Goal: Obtain resource: Obtain resource

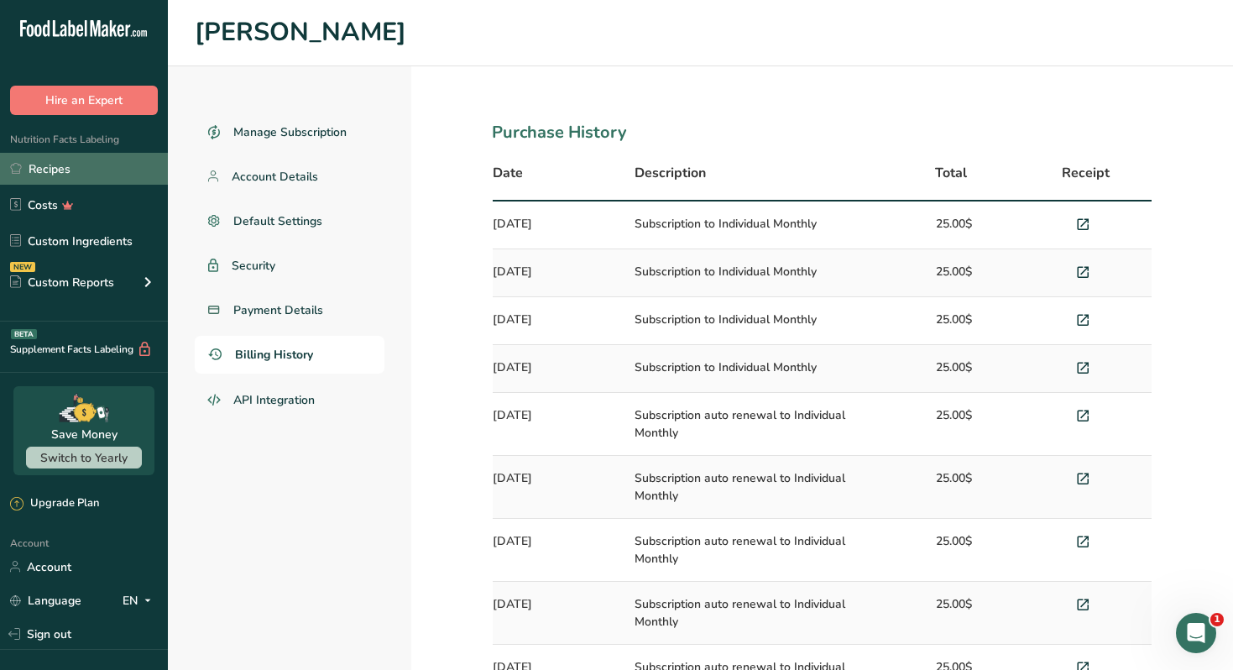
click at [118, 170] on link "Recipes" at bounding box center [84, 169] width 168 height 32
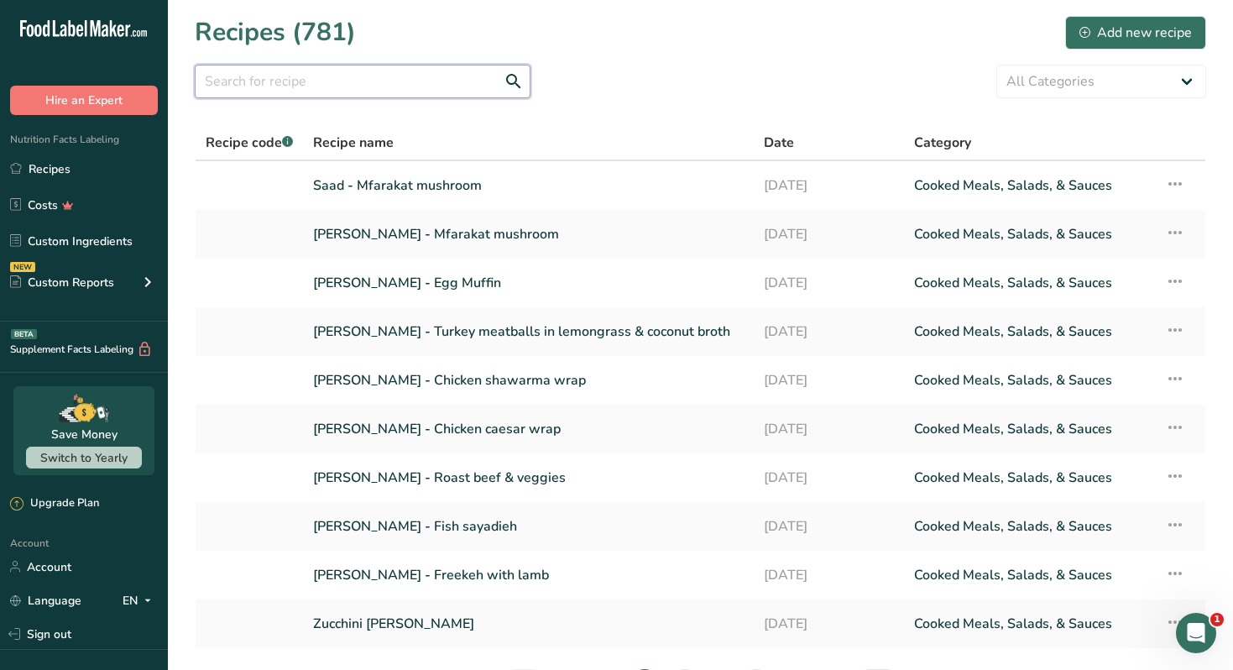
click at [352, 92] on input "text" at bounding box center [363, 82] width 336 height 34
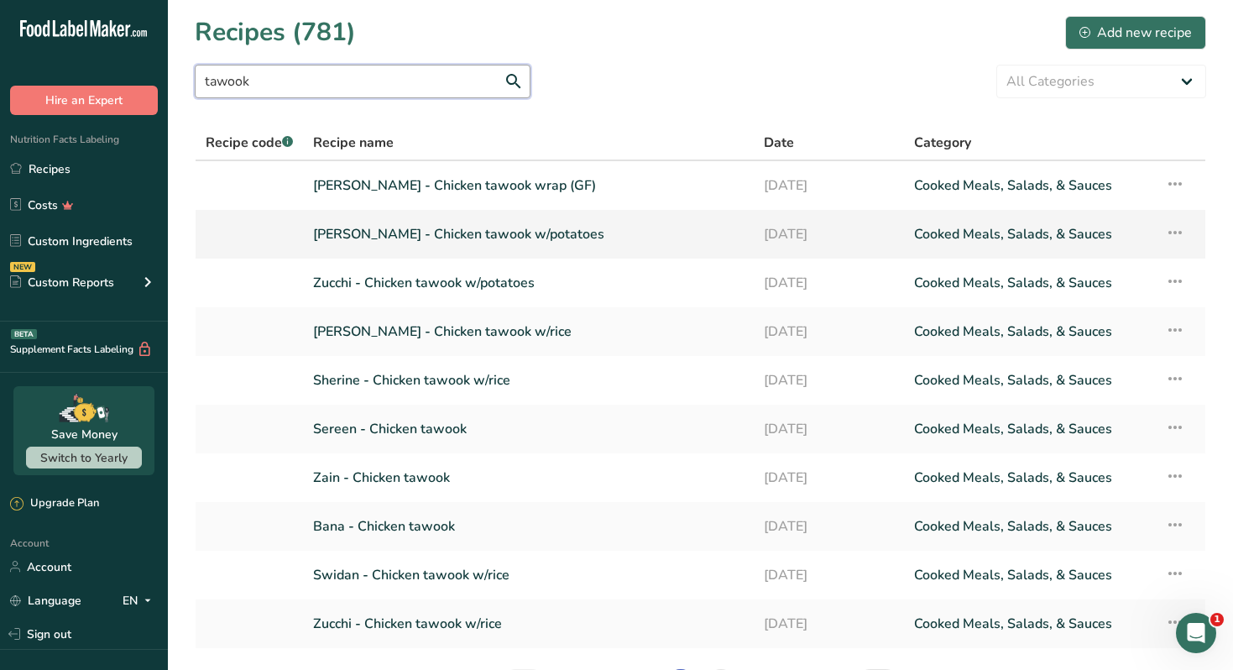
type input "tawook"
click at [453, 232] on link "Nour Awad - Chicken tawook w/potatoes" at bounding box center [528, 234] width 431 height 35
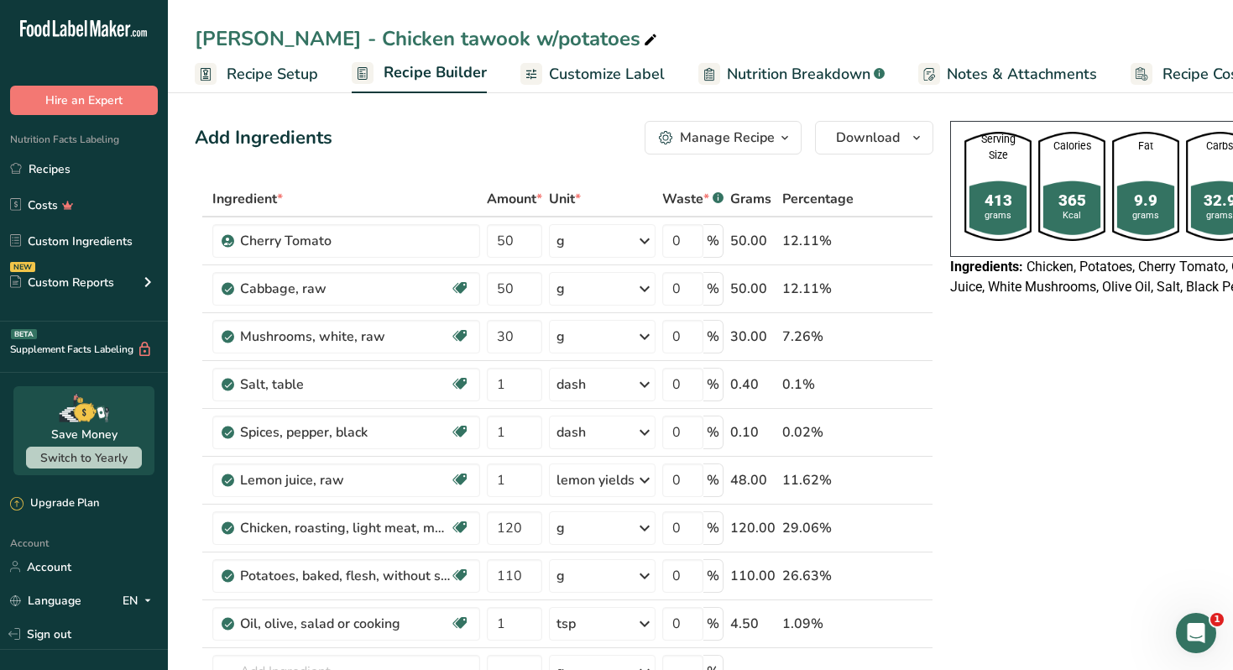
click at [780, 141] on icon "button" at bounding box center [784, 138] width 13 height 21
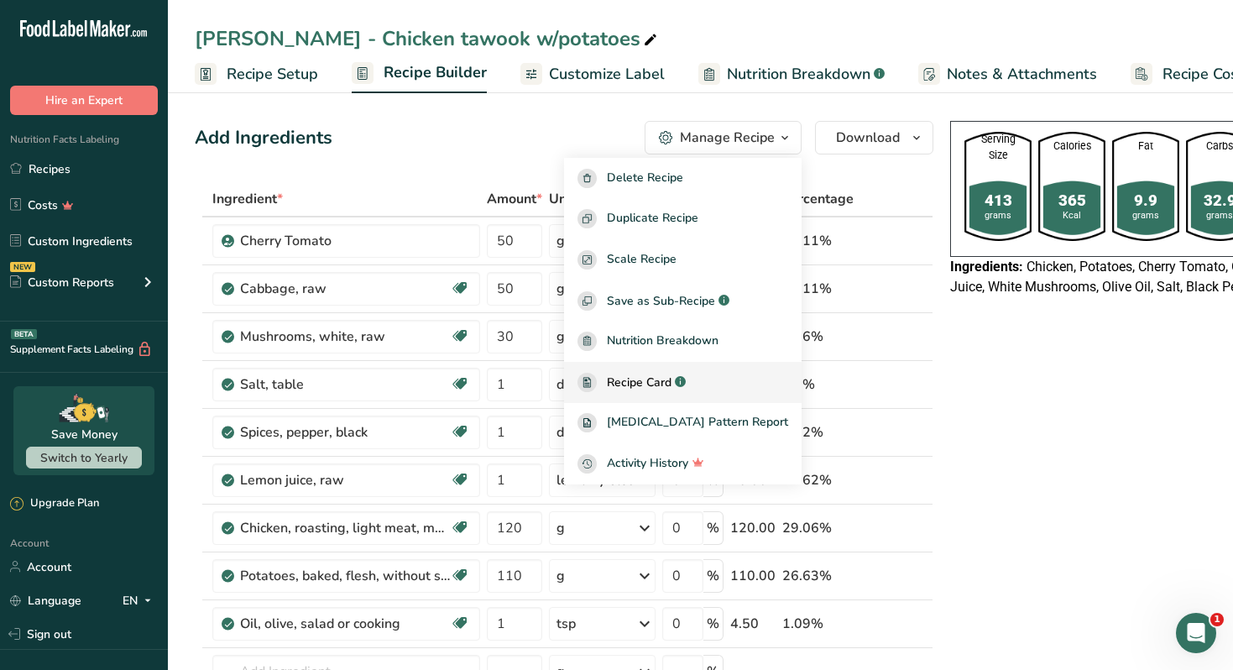
click at [653, 383] on span "Recipe Card" at bounding box center [639, 383] width 65 height 18
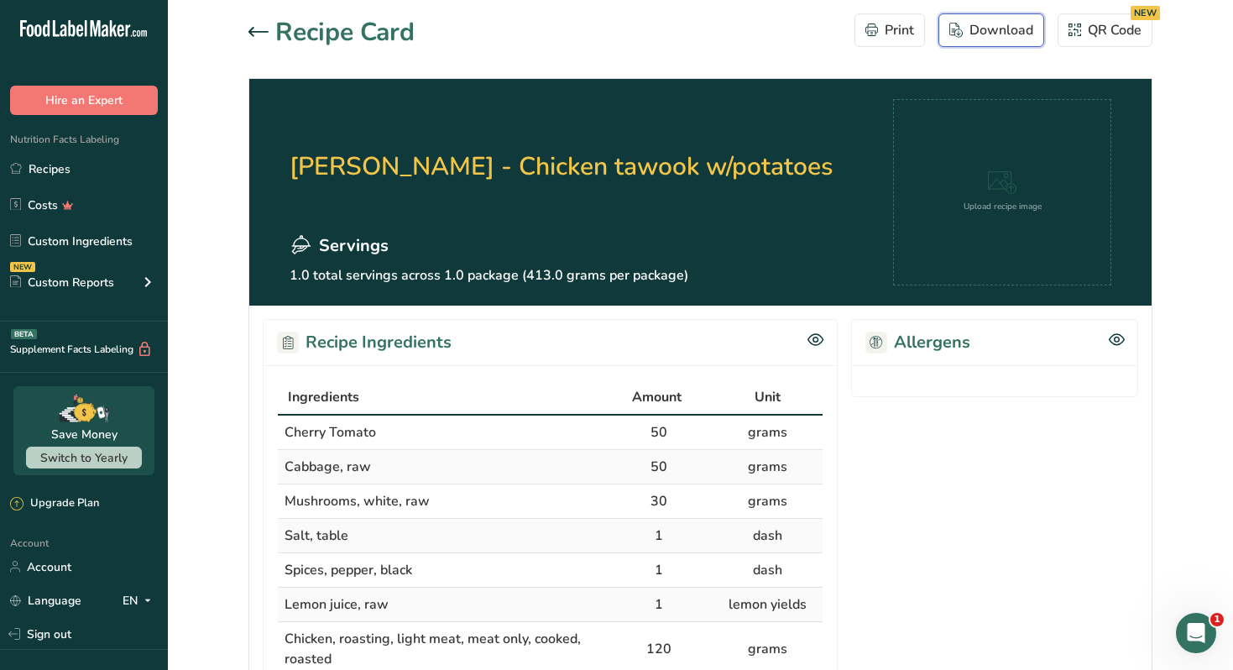
click at [957, 26] on icon "button" at bounding box center [956, 30] width 13 height 15
click at [259, 38] on div at bounding box center [262, 33] width 27 height 20
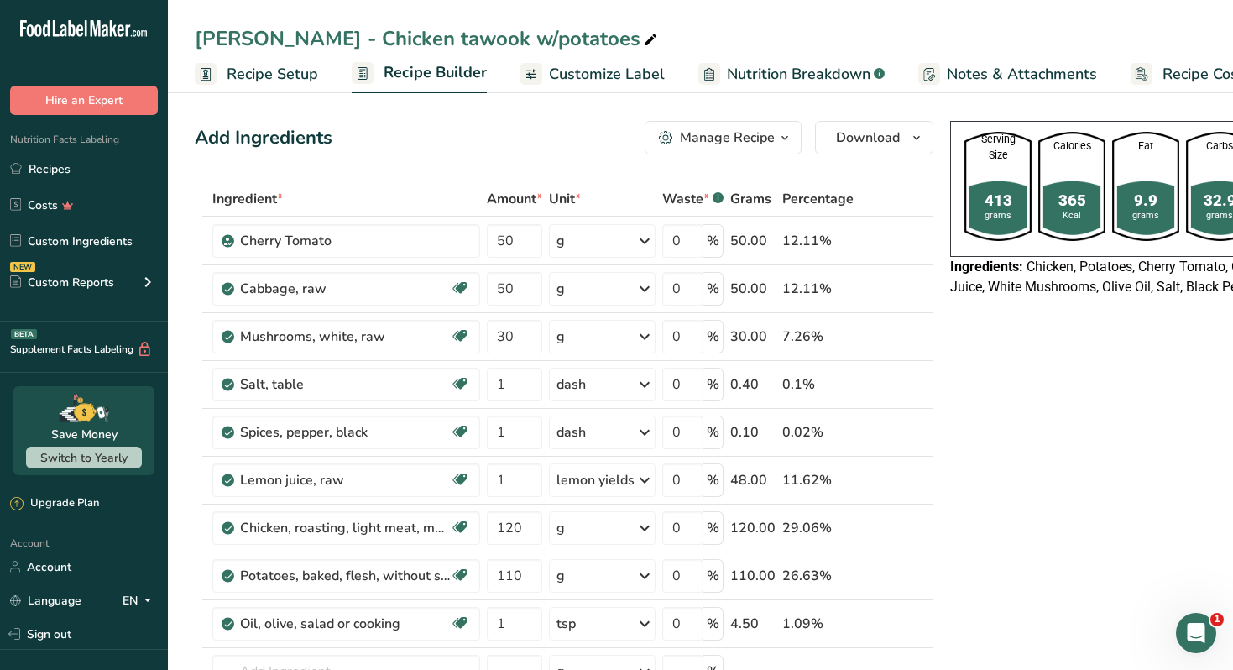
click at [549, 76] on span "Customize Label" at bounding box center [607, 74] width 116 height 23
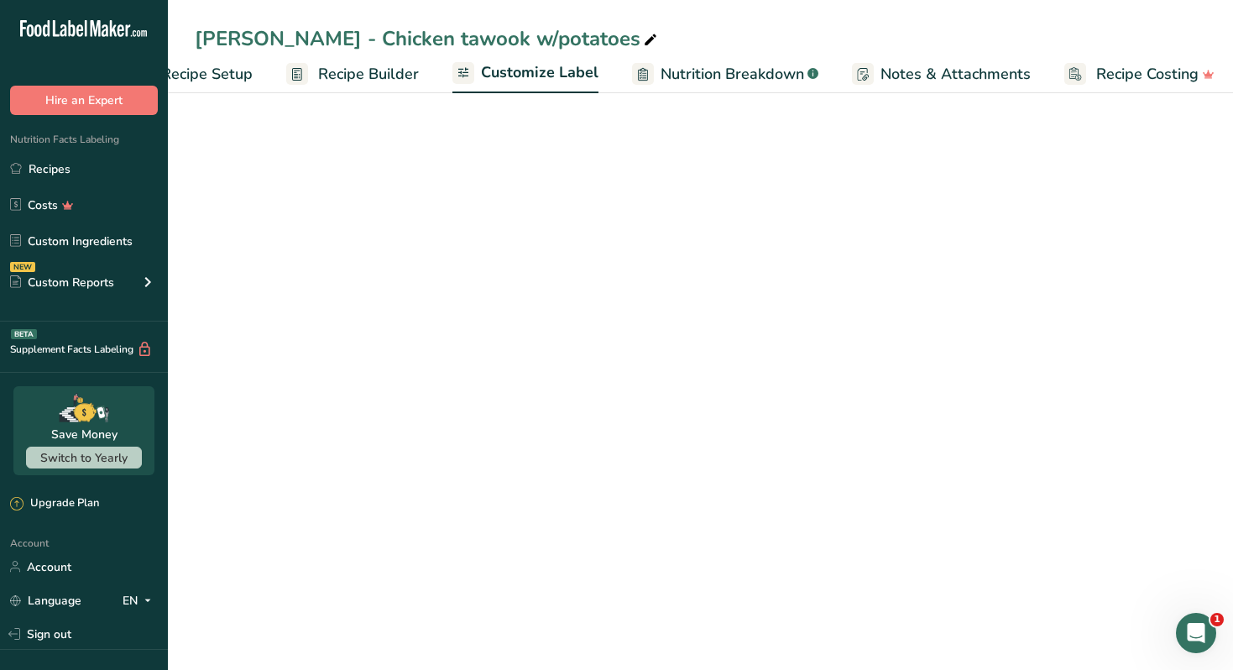
scroll to position [0, 74]
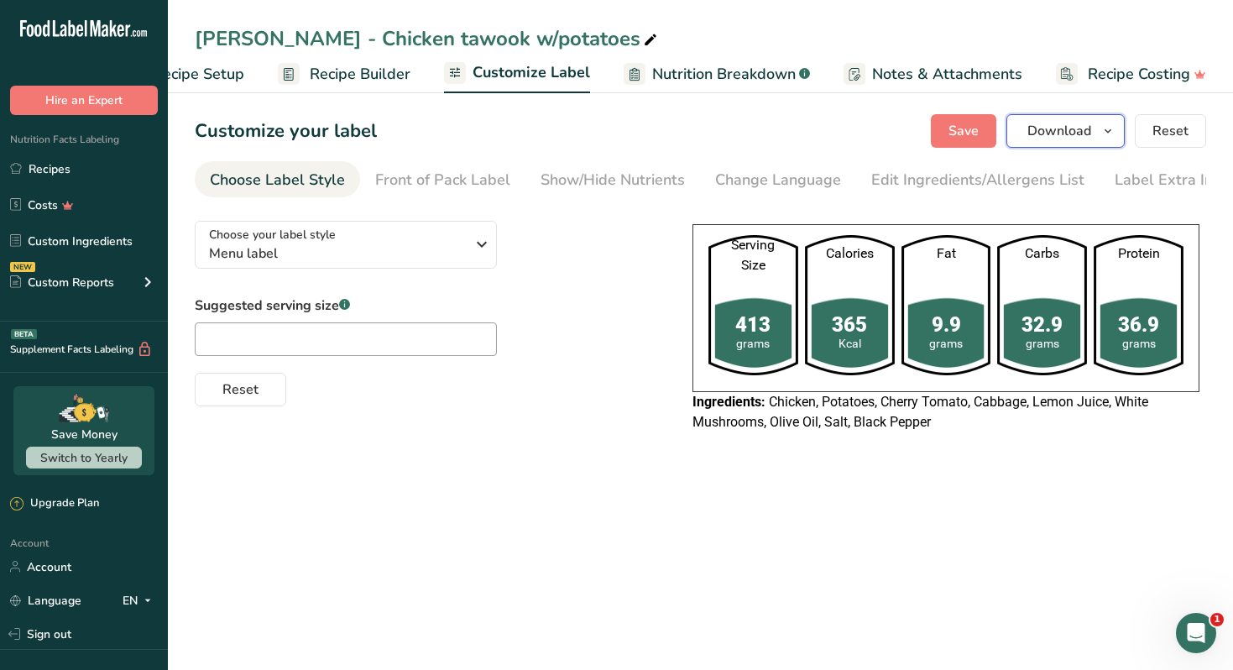
click at [1077, 122] on span "Download" at bounding box center [1060, 131] width 64 height 20
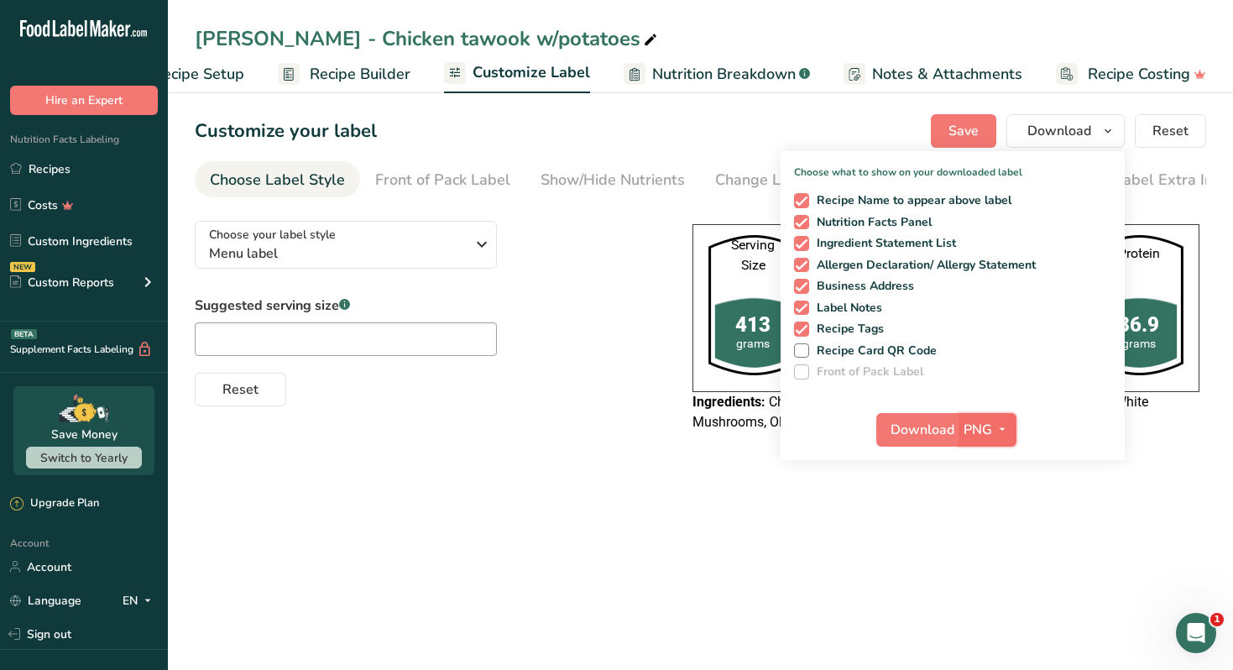
click at [990, 429] on span "PNG" at bounding box center [978, 430] width 29 height 20
click at [994, 545] on link "PDF" at bounding box center [990, 547] width 54 height 28
click at [913, 438] on span "Download" at bounding box center [924, 430] width 64 height 20
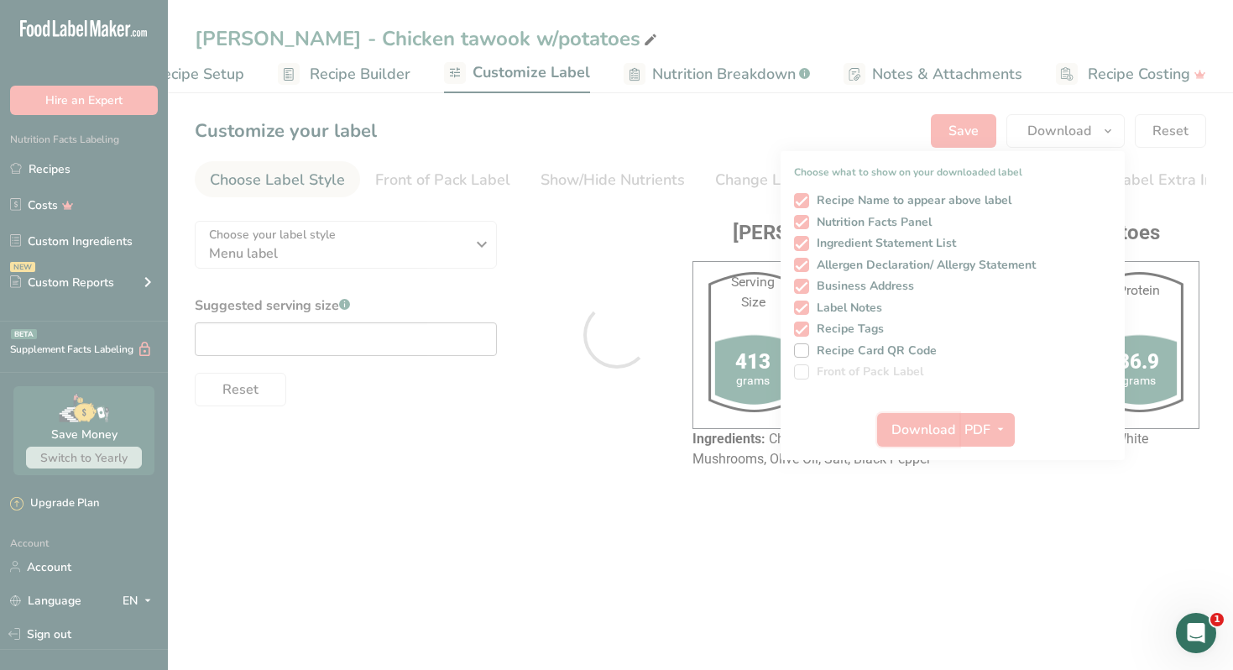
scroll to position [0, 0]
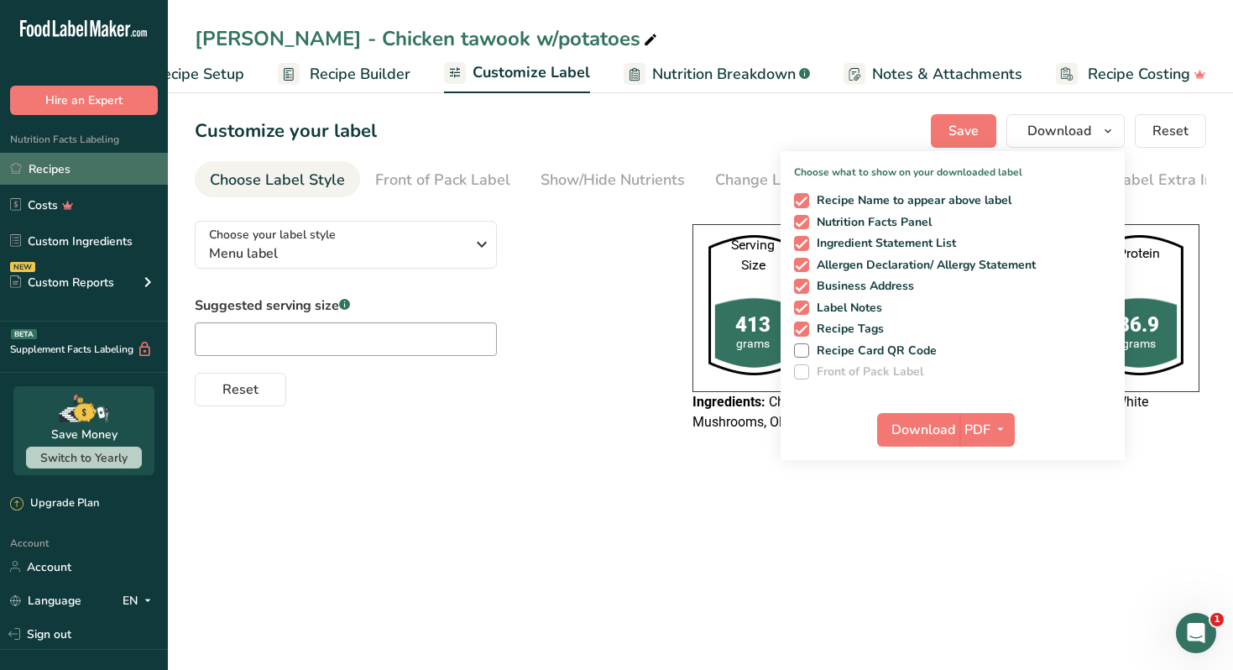
click at [101, 172] on link "Recipes" at bounding box center [84, 169] width 168 height 32
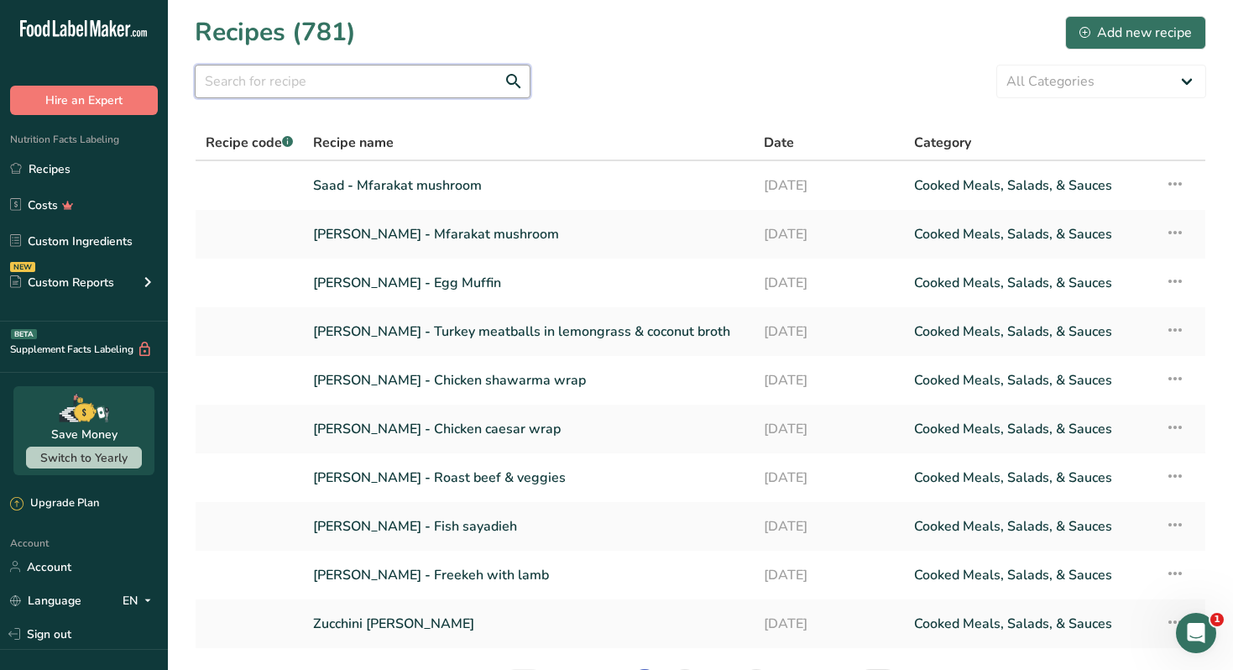
click at [336, 84] on input "text" at bounding box center [363, 82] width 336 height 34
type input "mlou"
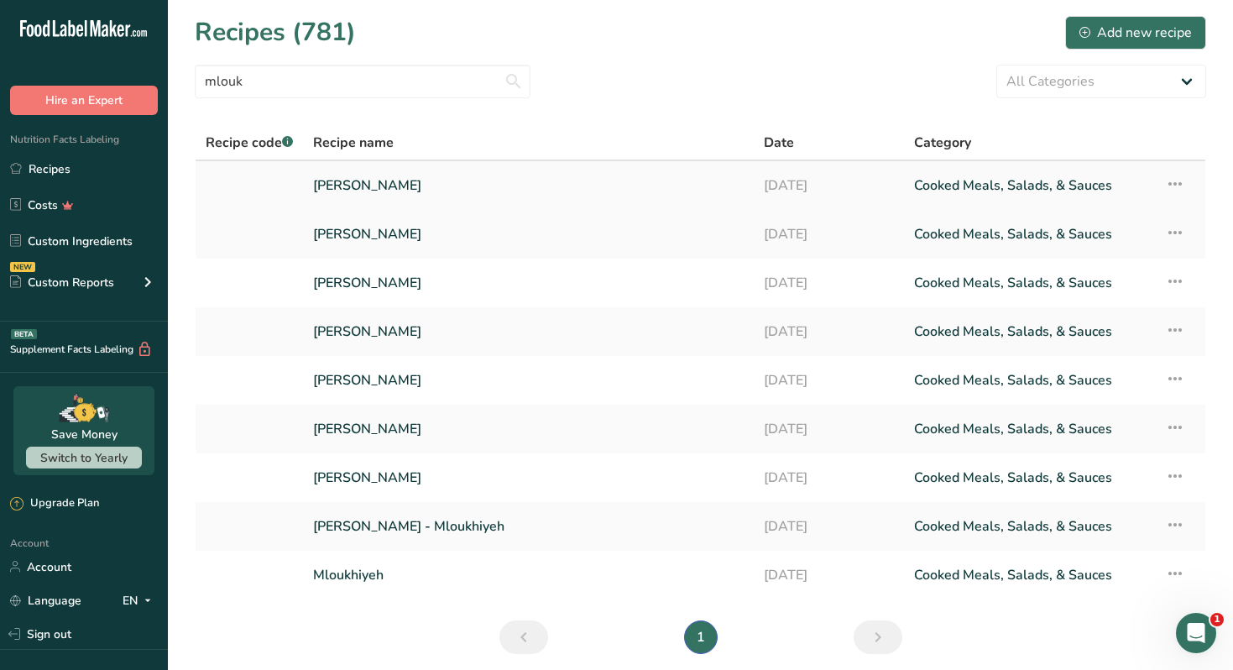
type input "mlouk"
click at [415, 184] on link "[PERSON_NAME]" at bounding box center [528, 185] width 431 height 35
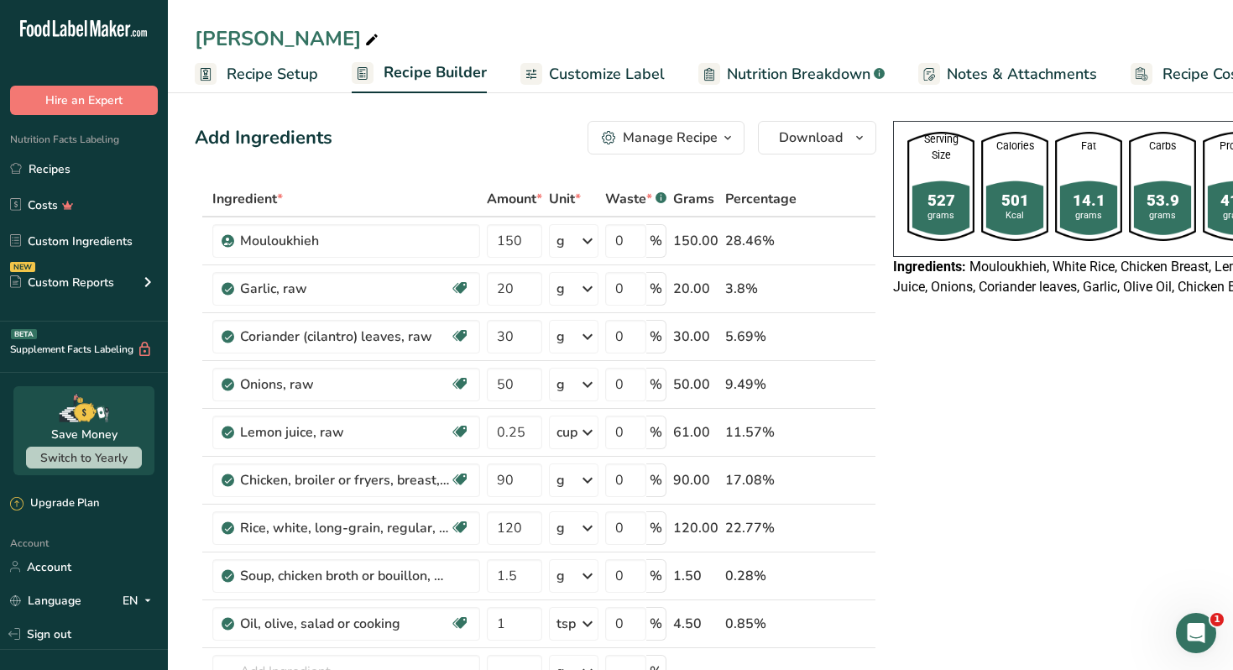
click at [721, 134] on icon "button" at bounding box center [727, 138] width 13 height 21
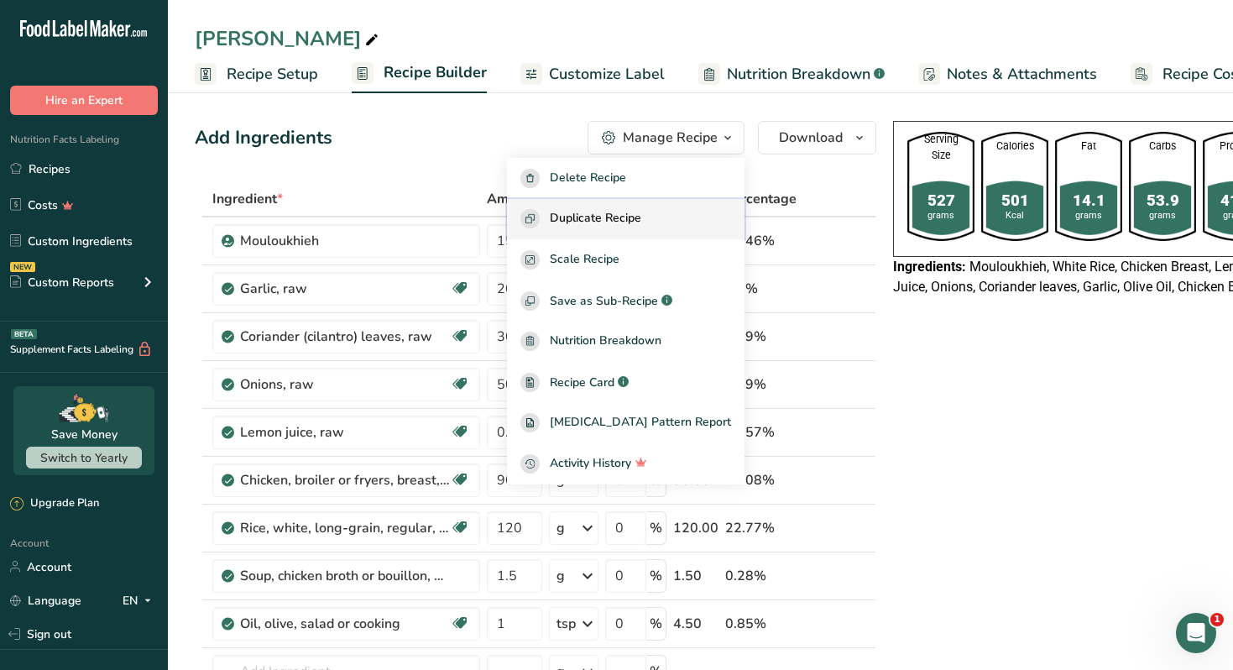
click at [642, 214] on span "Duplicate Recipe" at bounding box center [596, 218] width 92 height 19
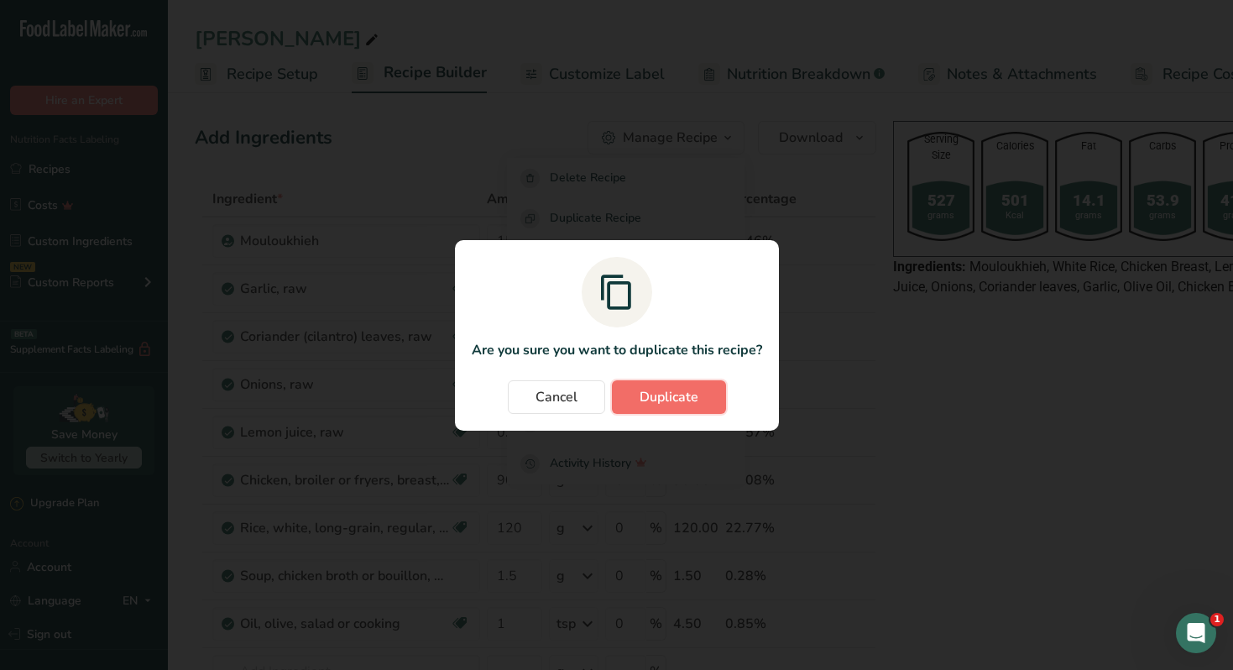
click at [682, 387] on span "Duplicate" at bounding box center [669, 397] width 59 height 20
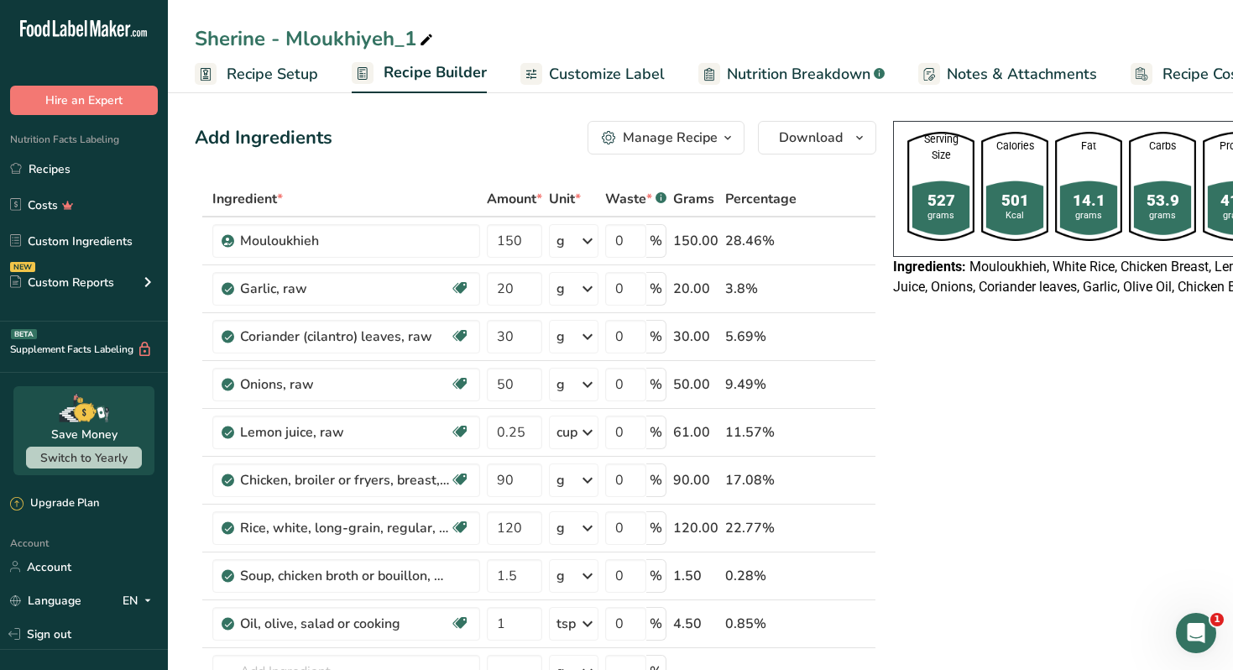
click at [432, 40] on icon at bounding box center [426, 41] width 15 height 24
click at [231, 41] on input "Sherine - Mloukhiyeh" at bounding box center [701, 39] width 1012 height 30
type input "[PERSON_NAME] - Mloukhiyeh"
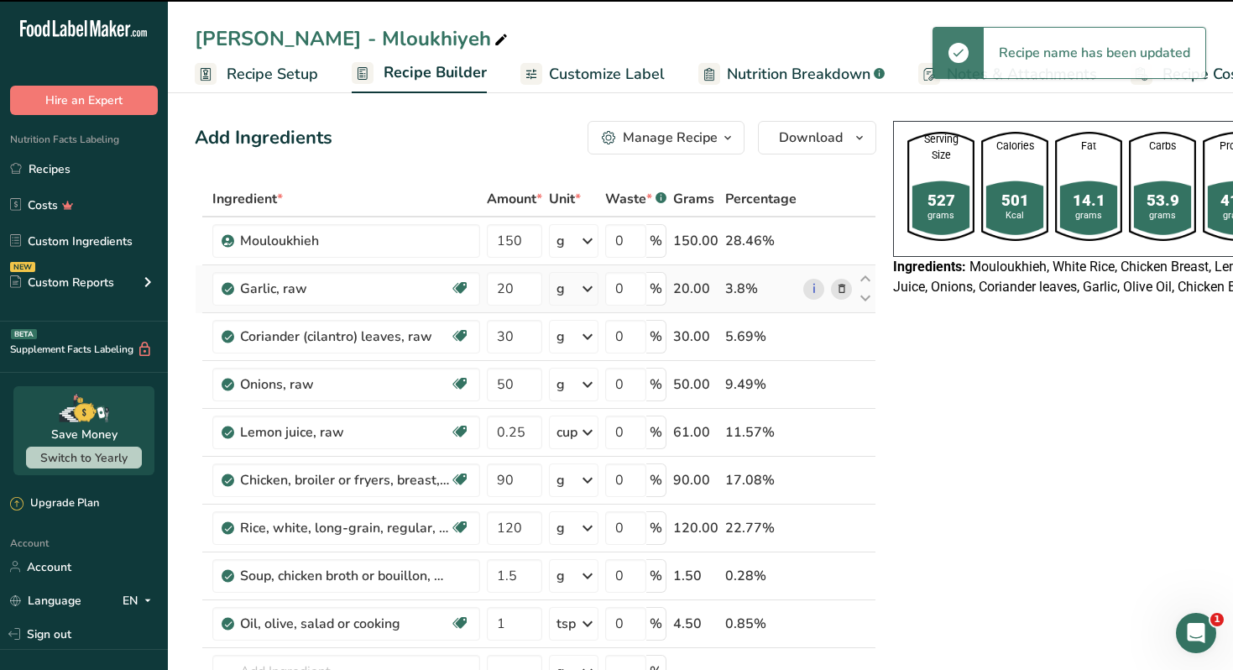
click at [840, 290] on icon at bounding box center [842, 289] width 12 height 18
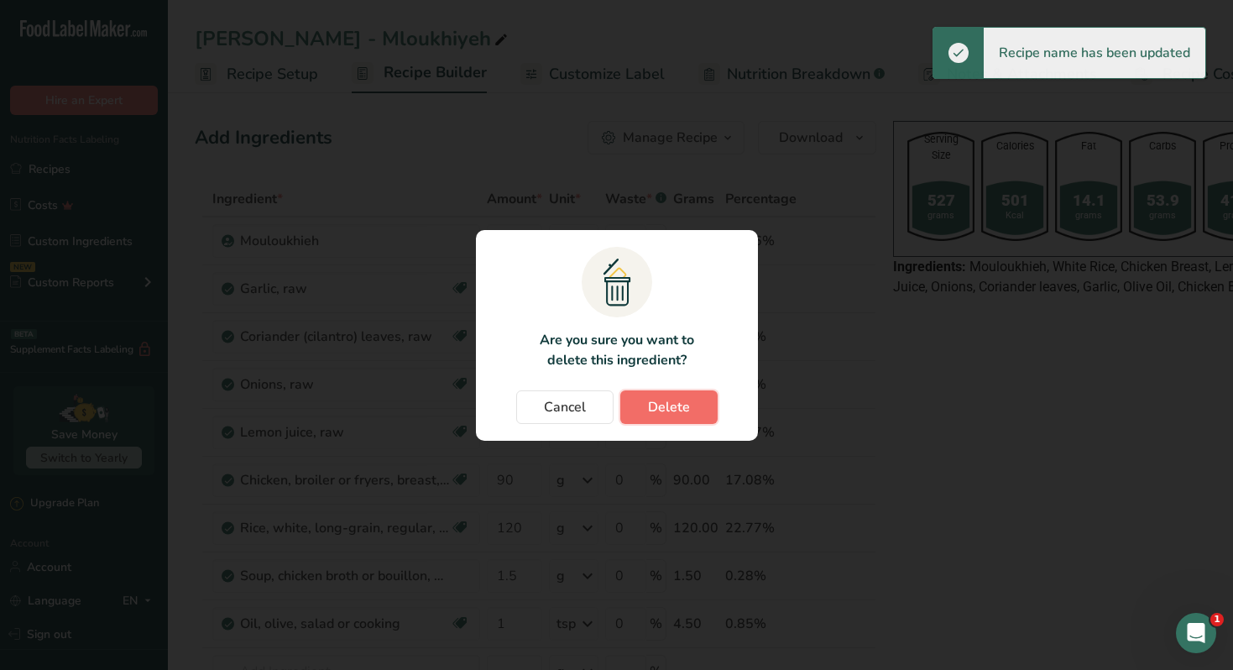
click at [700, 400] on button "Delete" at bounding box center [669, 407] width 97 height 34
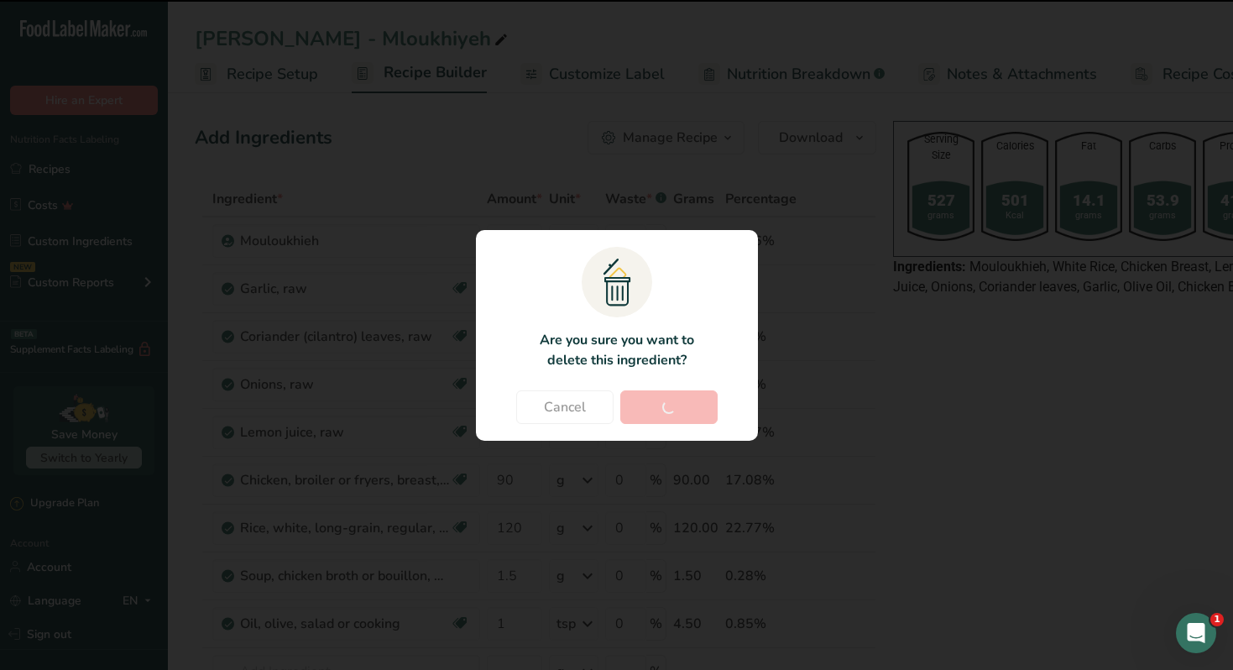
type input "30"
type input "50"
type input "0.25"
type input "90"
type input "120"
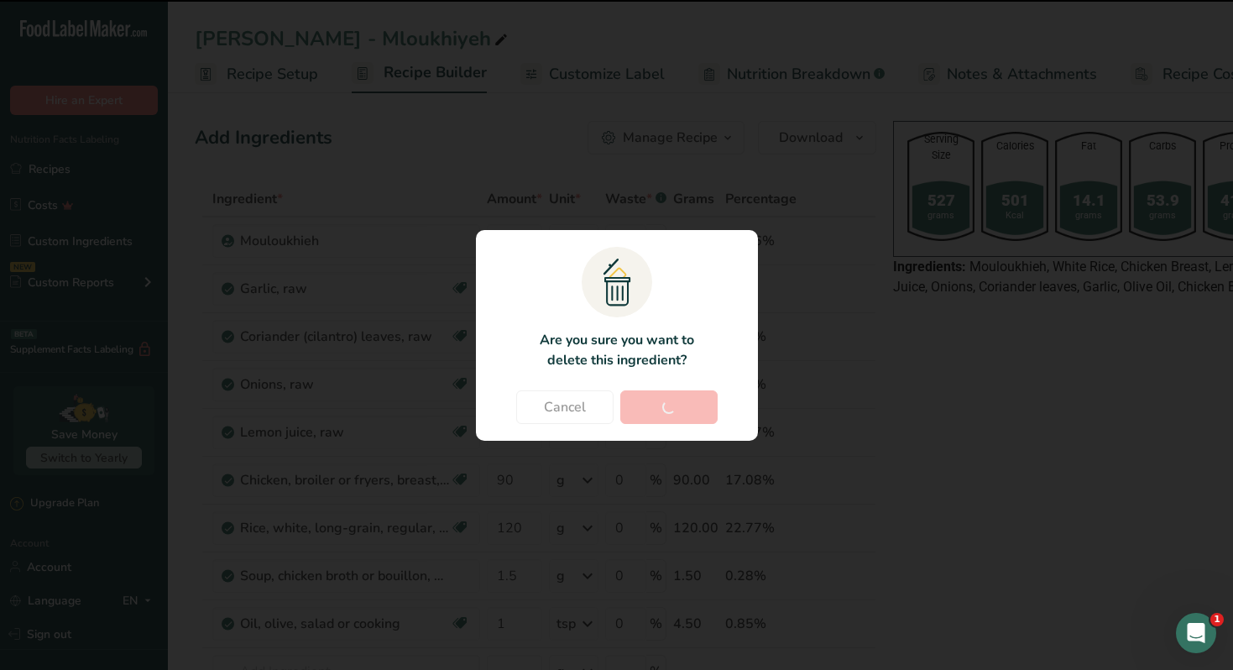
type input "1.5"
type input "1"
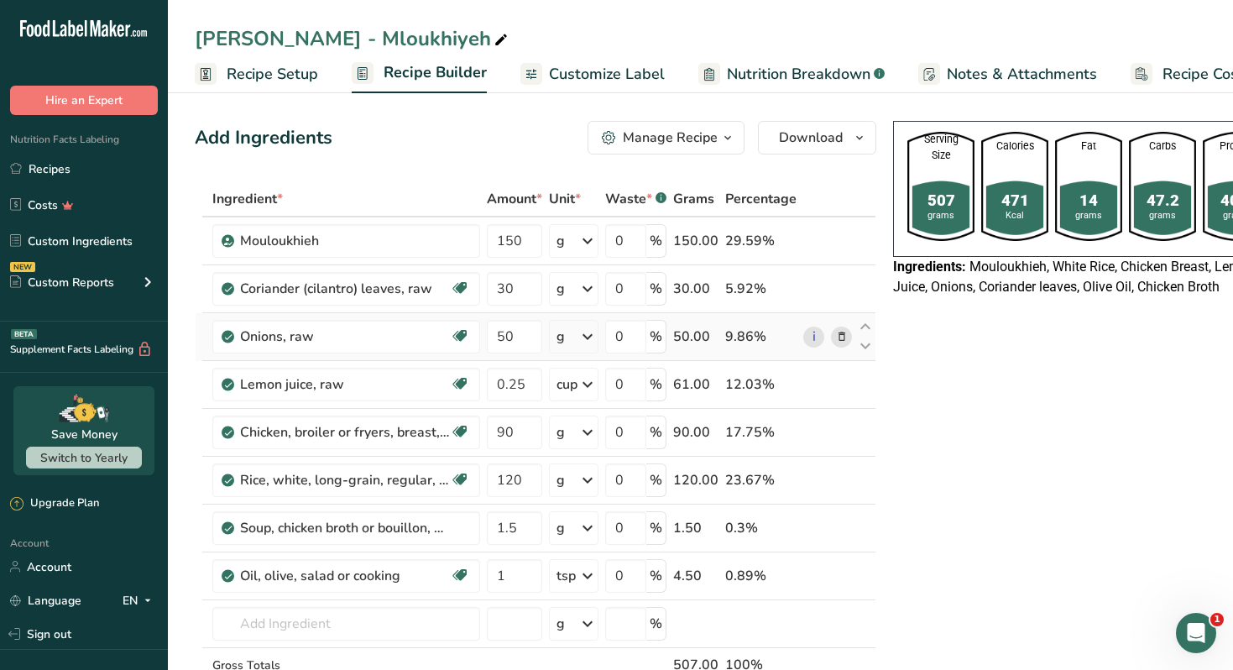
click at [841, 334] on icon at bounding box center [842, 337] width 12 height 18
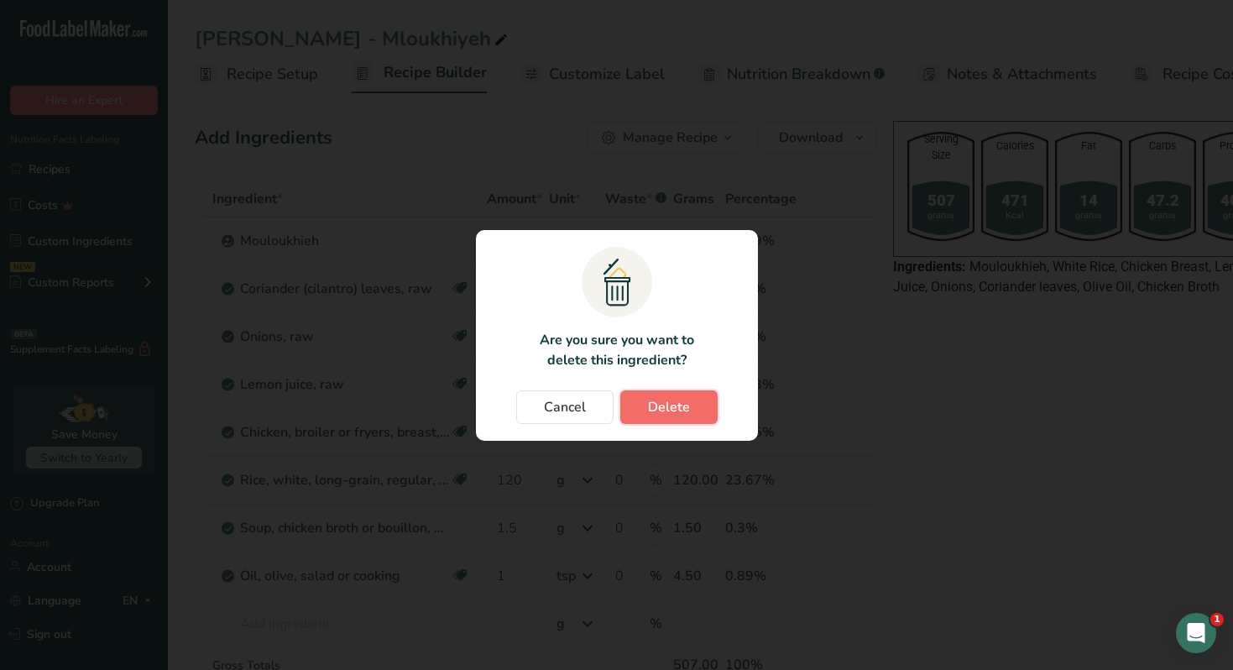
click at [712, 398] on button "Delete" at bounding box center [669, 407] width 97 height 34
type input "0.25"
type input "90"
type input "120"
type input "1.5"
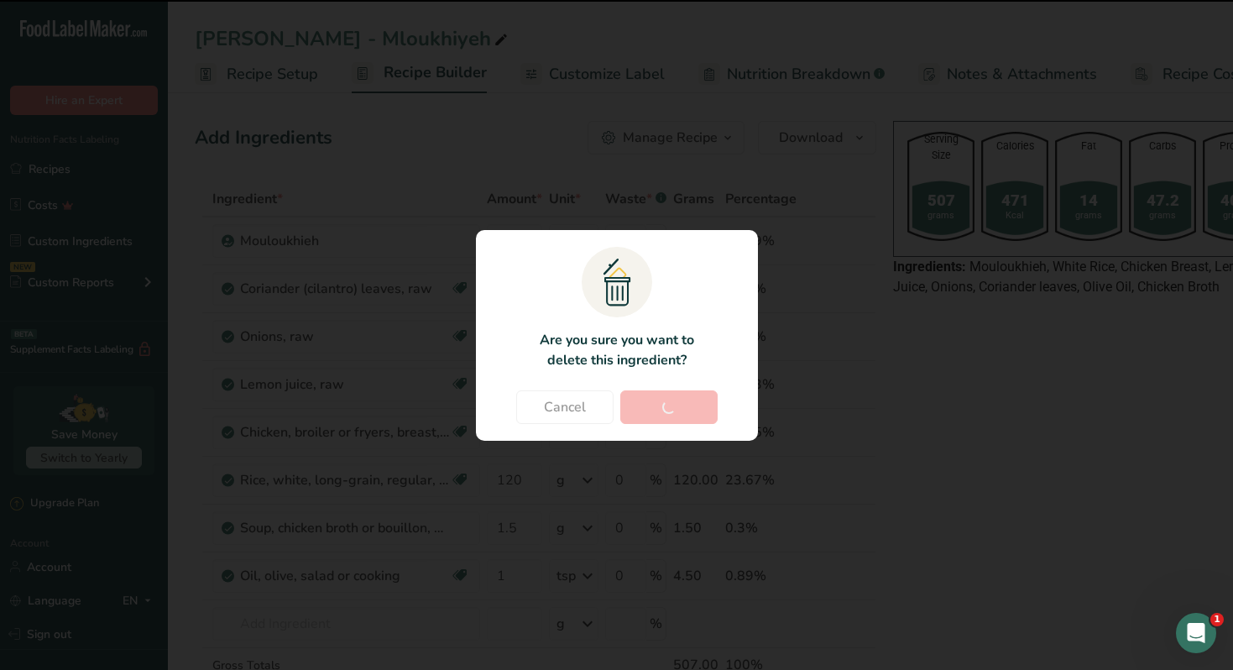
type input "1"
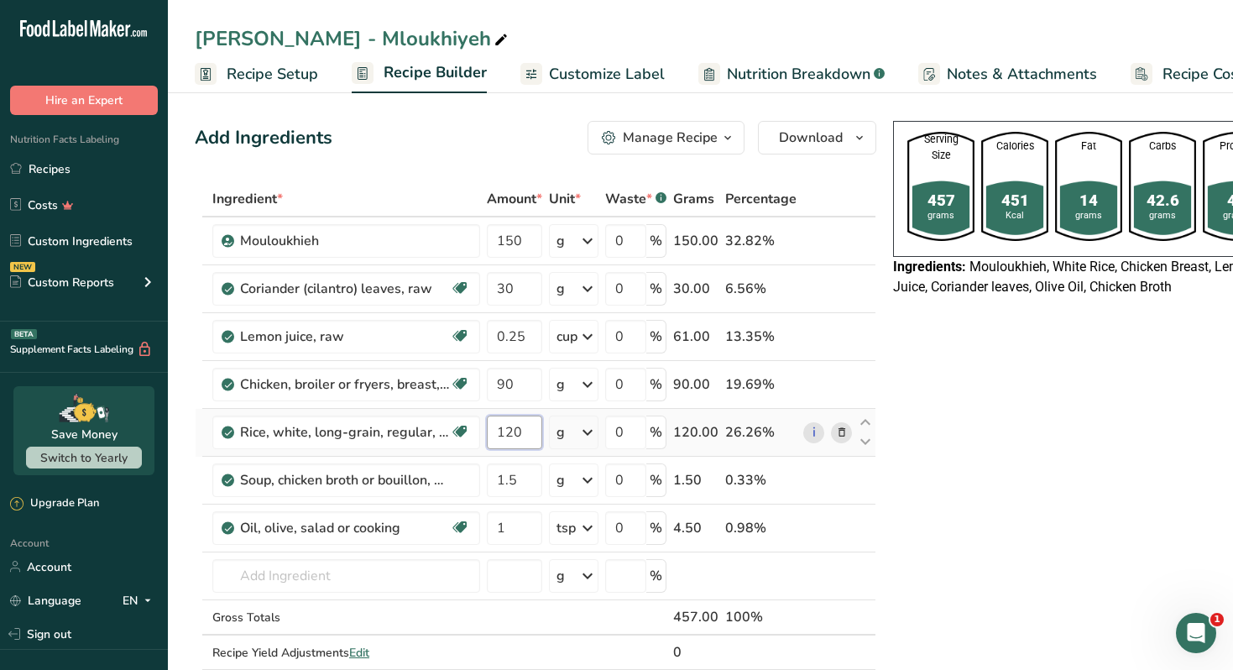
click at [530, 437] on input "120" at bounding box center [514, 433] width 55 height 34
type input "90"
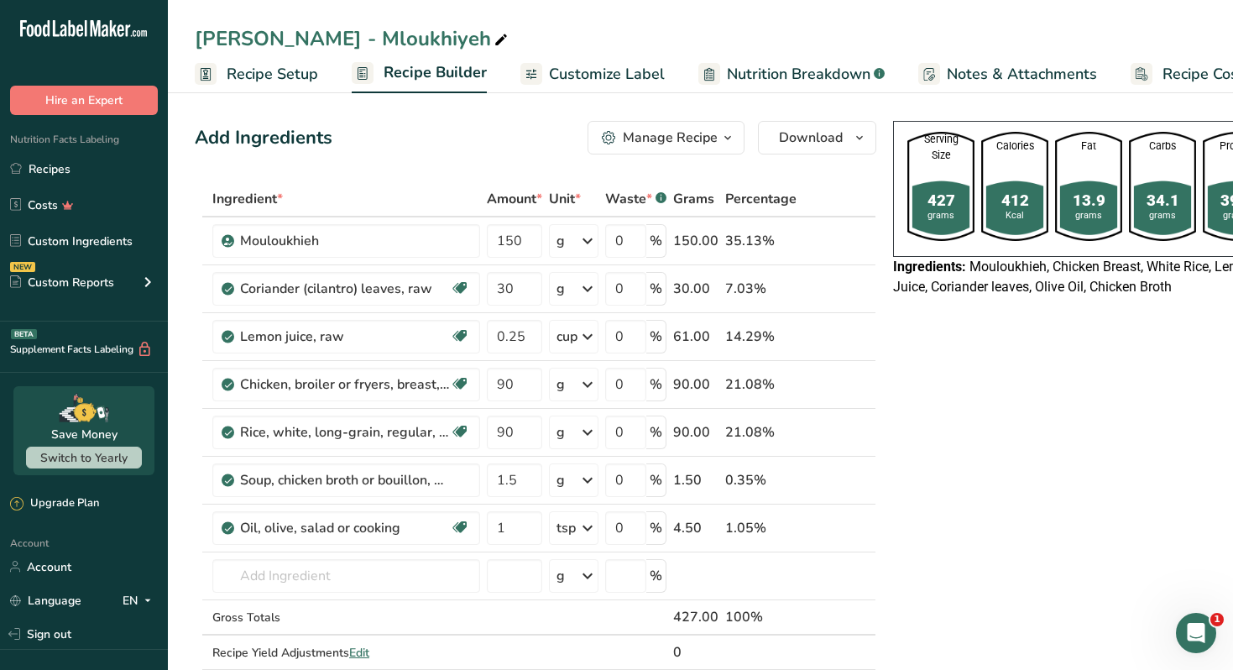
click at [731, 143] on icon "button" at bounding box center [727, 138] width 13 height 21
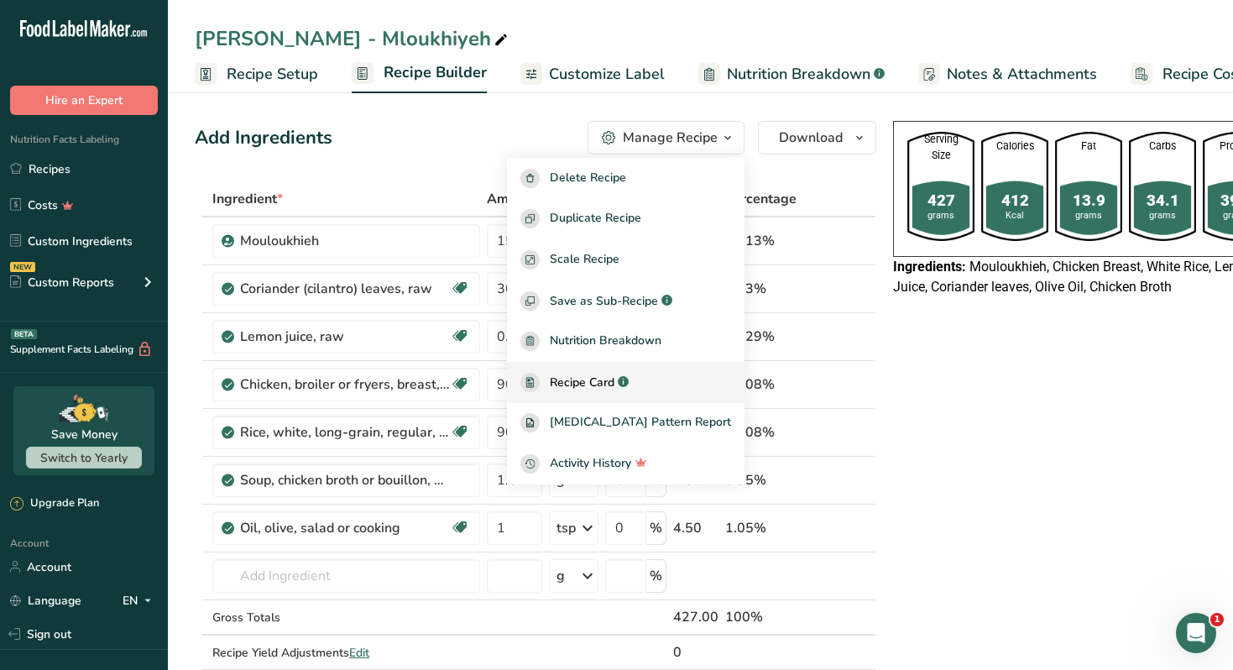
click at [615, 384] on span "Recipe Card" at bounding box center [582, 383] width 65 height 18
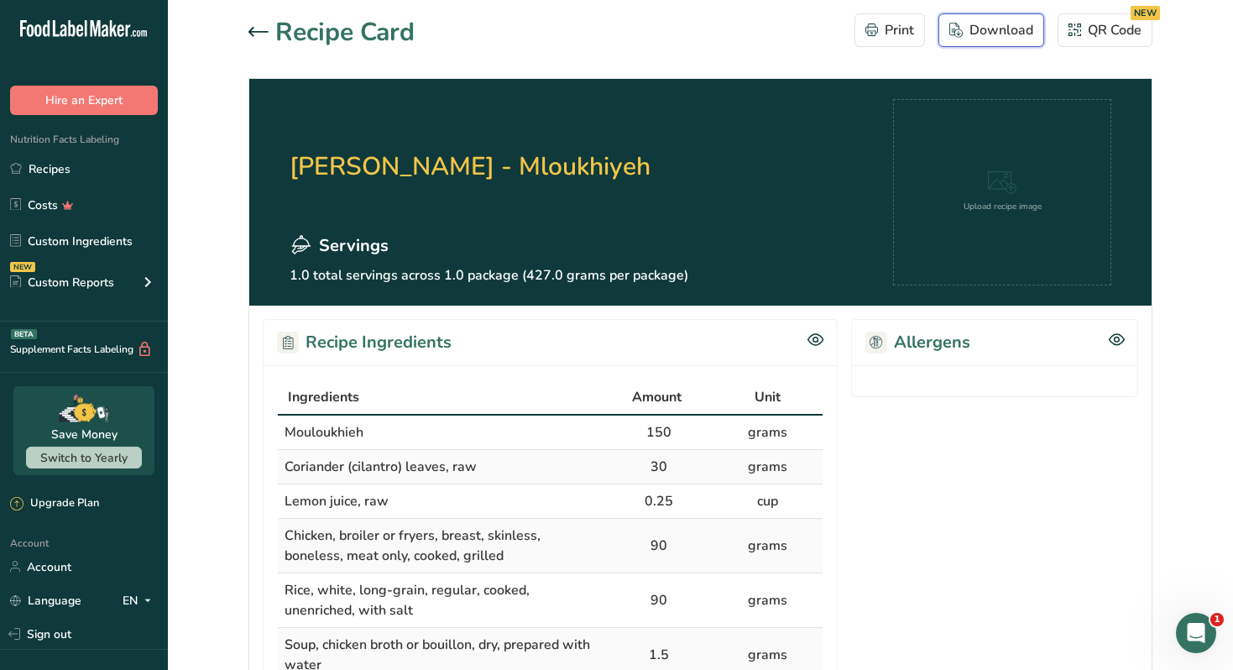
click at [964, 29] on div "Download" at bounding box center [992, 30] width 84 height 20
click at [249, 27] on icon at bounding box center [259, 32] width 20 height 10
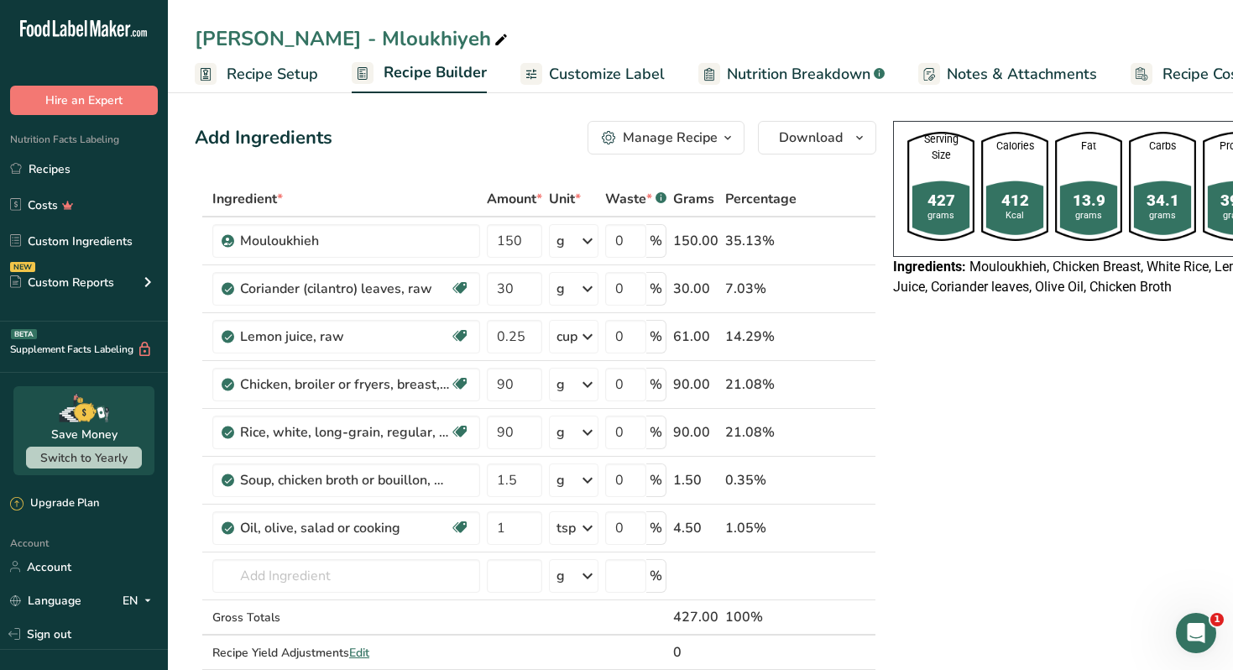
click at [599, 74] on span "Customize Label" at bounding box center [607, 74] width 116 height 23
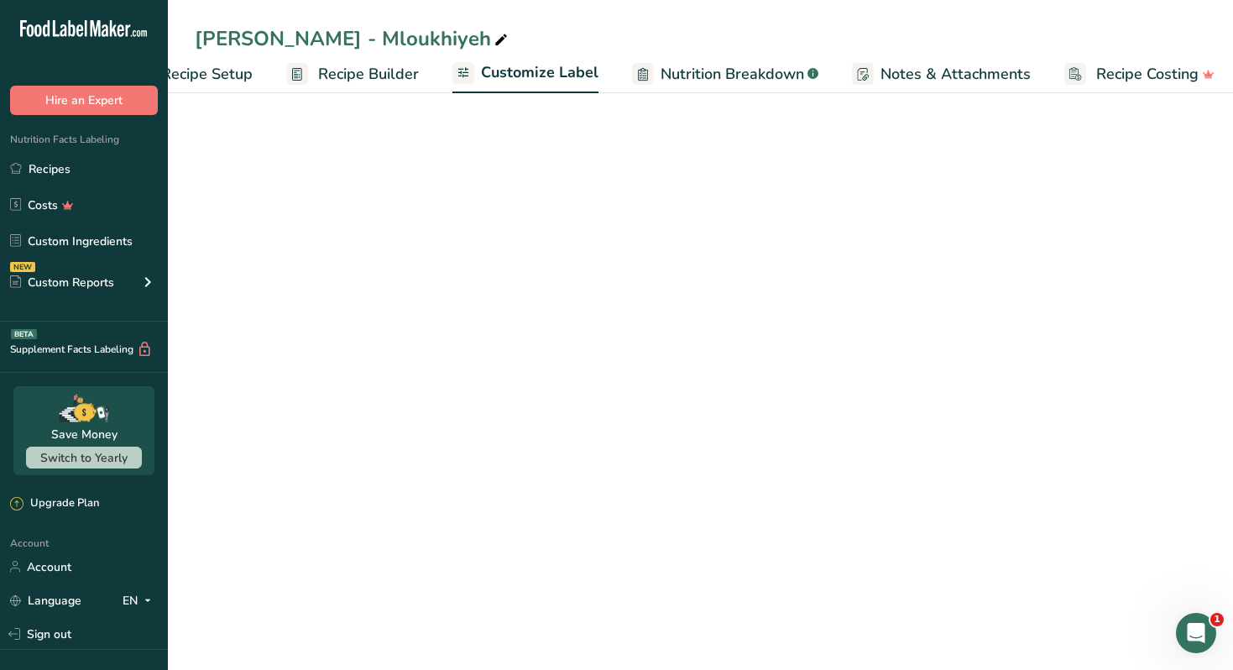
scroll to position [0, 74]
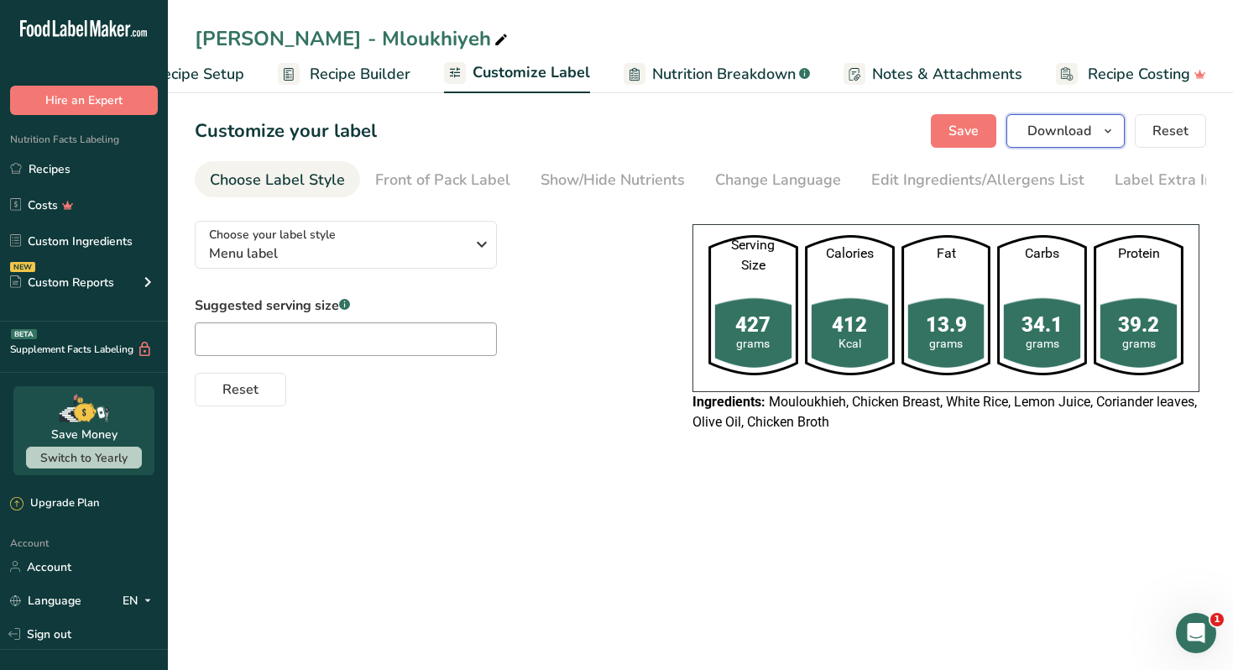
click at [1073, 141] on button "Download" at bounding box center [1066, 131] width 118 height 34
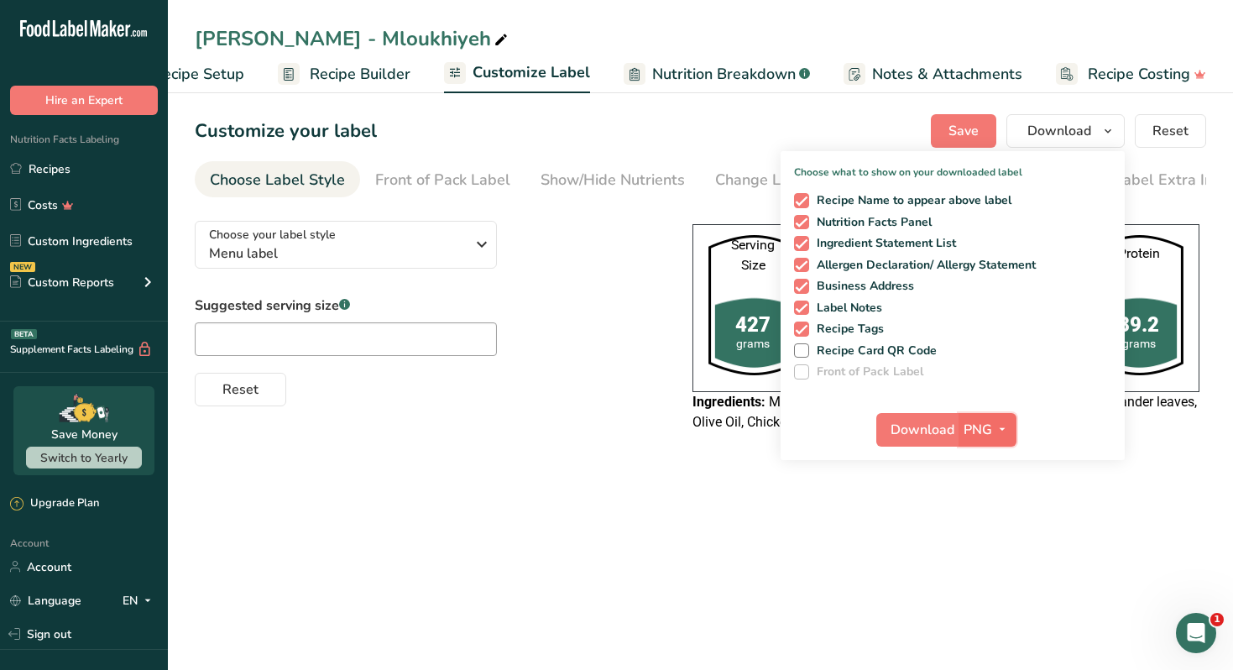
click at [986, 428] on span "PNG" at bounding box center [978, 430] width 29 height 20
click at [981, 540] on link "PDF" at bounding box center [990, 547] width 54 height 28
click at [926, 432] on span "Download" at bounding box center [924, 430] width 64 height 20
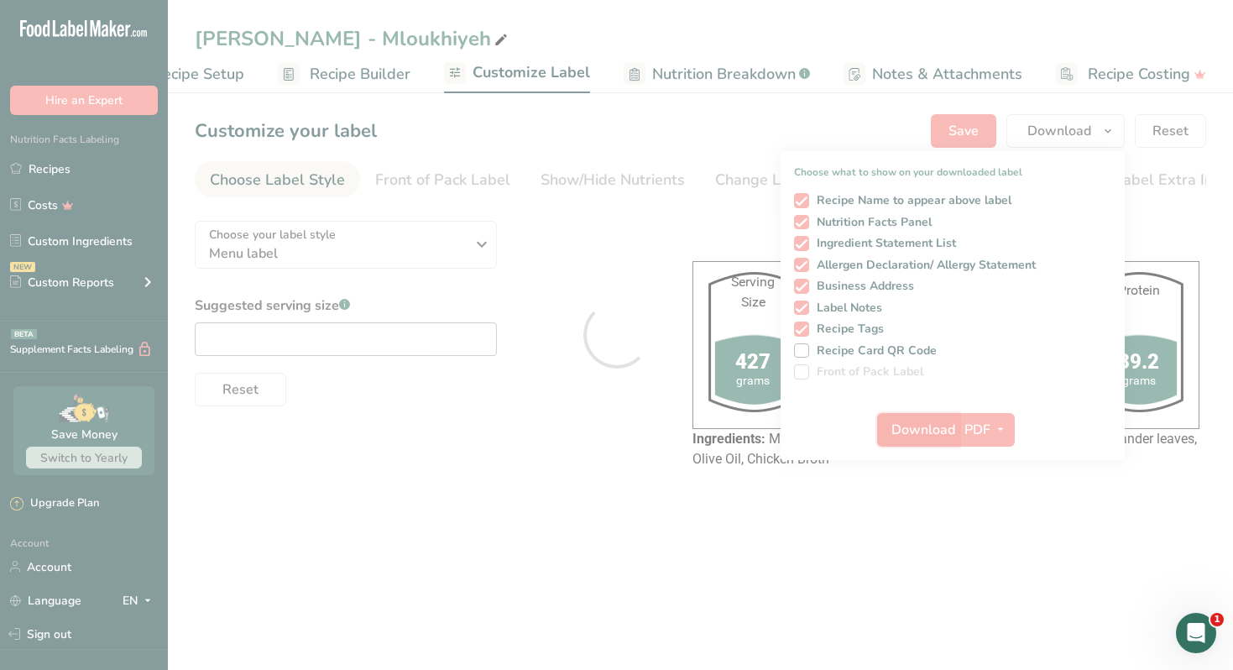
scroll to position [0, 0]
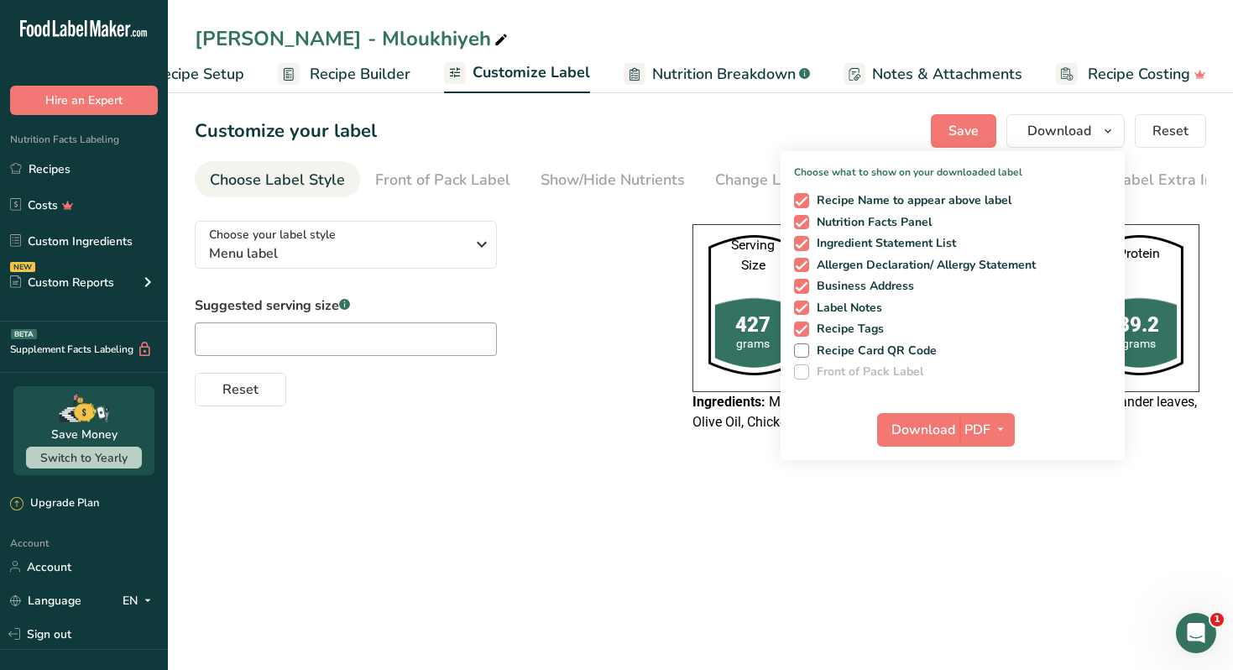
click at [735, 424] on span "Mouloukhieh, Chicken Breast, White Rice, Lemon Juice, Coriander leaves, Olive O…" at bounding box center [945, 412] width 505 height 36
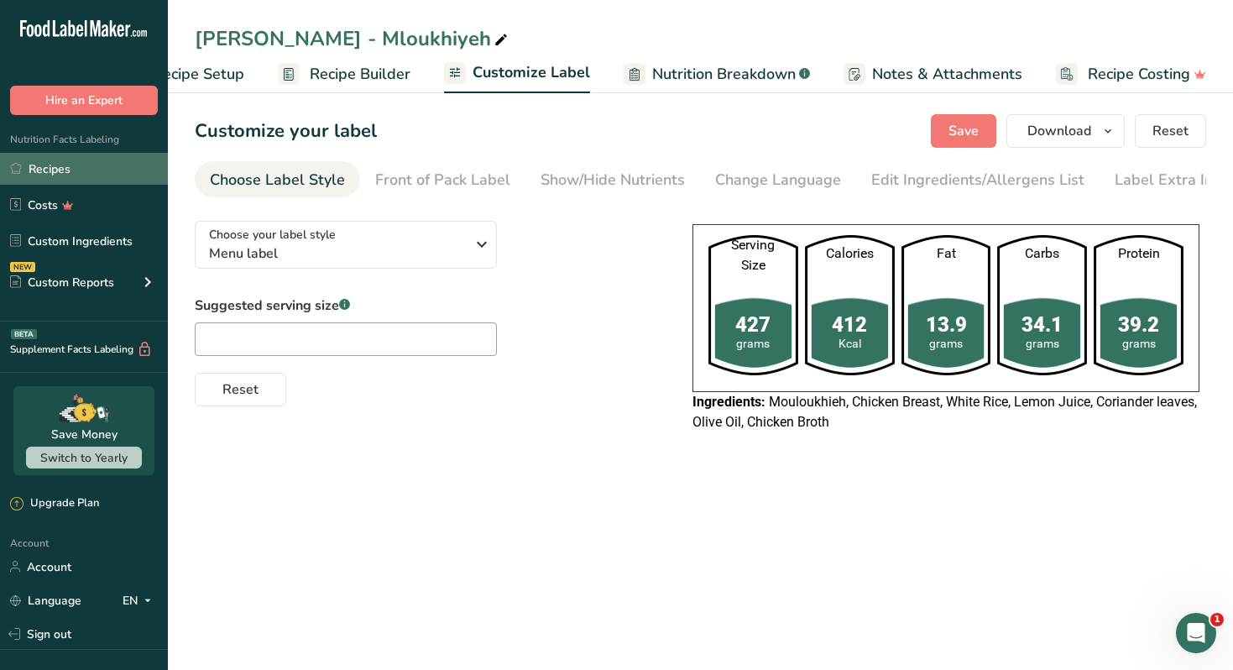
click at [119, 169] on link "Recipes" at bounding box center [84, 169] width 168 height 32
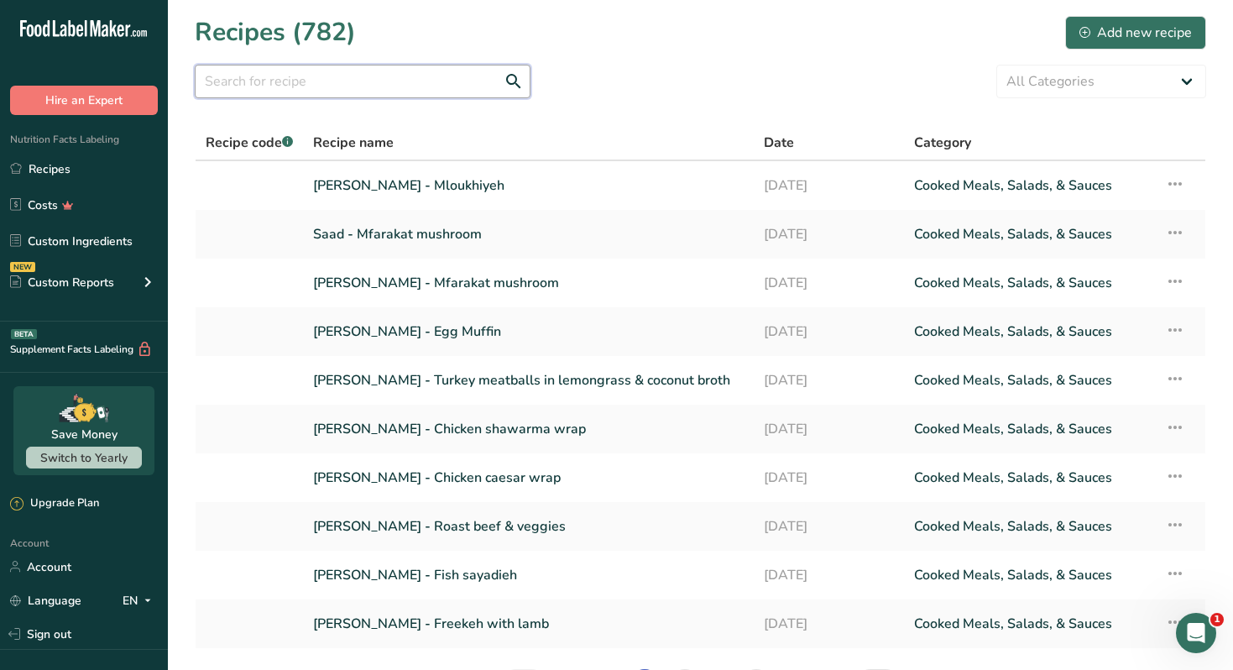
click at [262, 79] on input "text" at bounding box center [363, 82] width 336 height 34
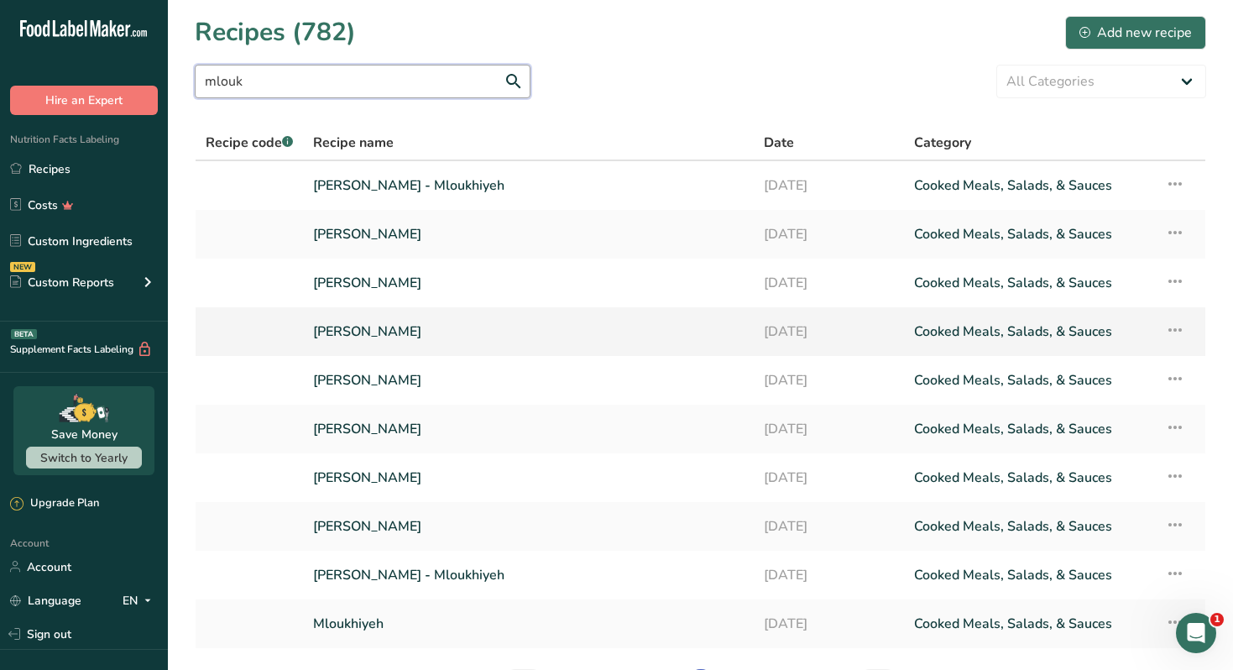
type input "mlouk"
click at [449, 331] on link "Ramy Taha - Mloukhiyeh" at bounding box center [528, 331] width 431 height 35
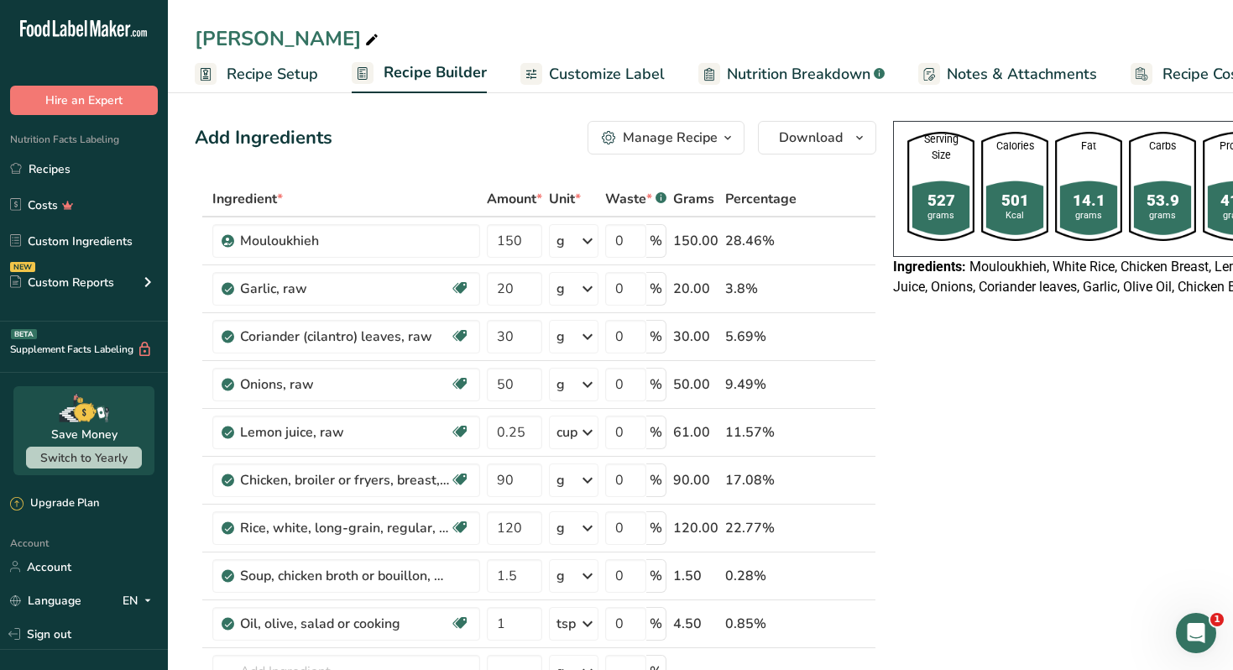
click at [725, 134] on icon "button" at bounding box center [727, 138] width 13 height 21
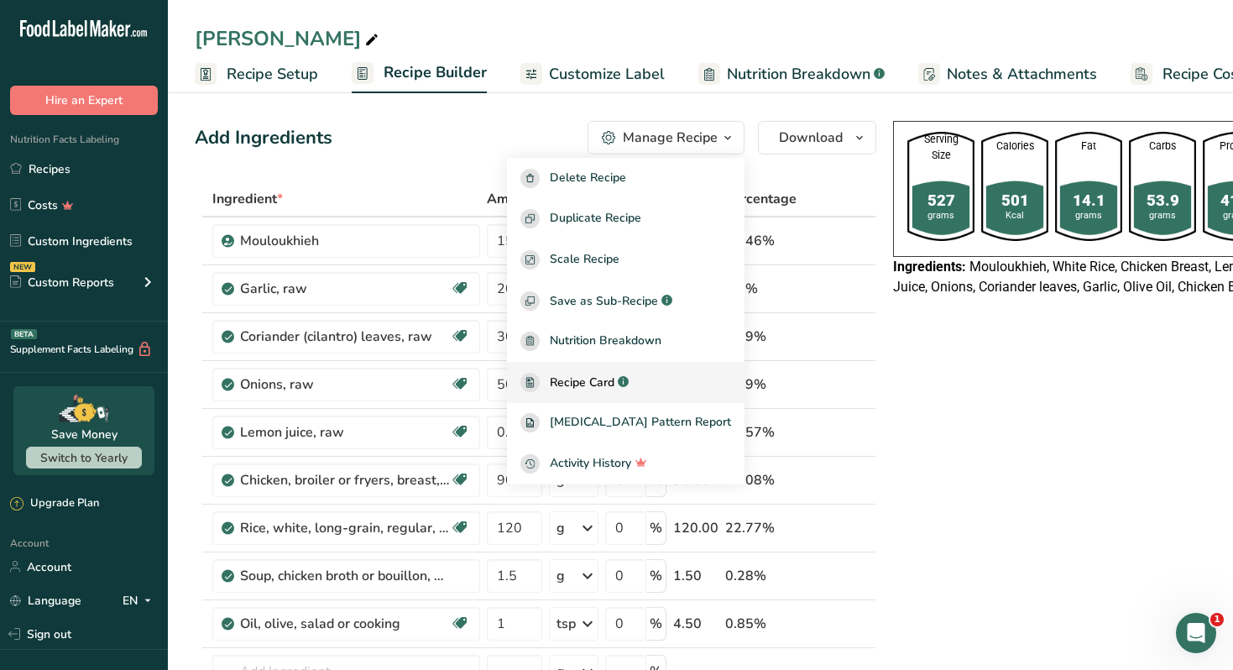
click at [615, 382] on span "Recipe Card" at bounding box center [582, 383] width 65 height 18
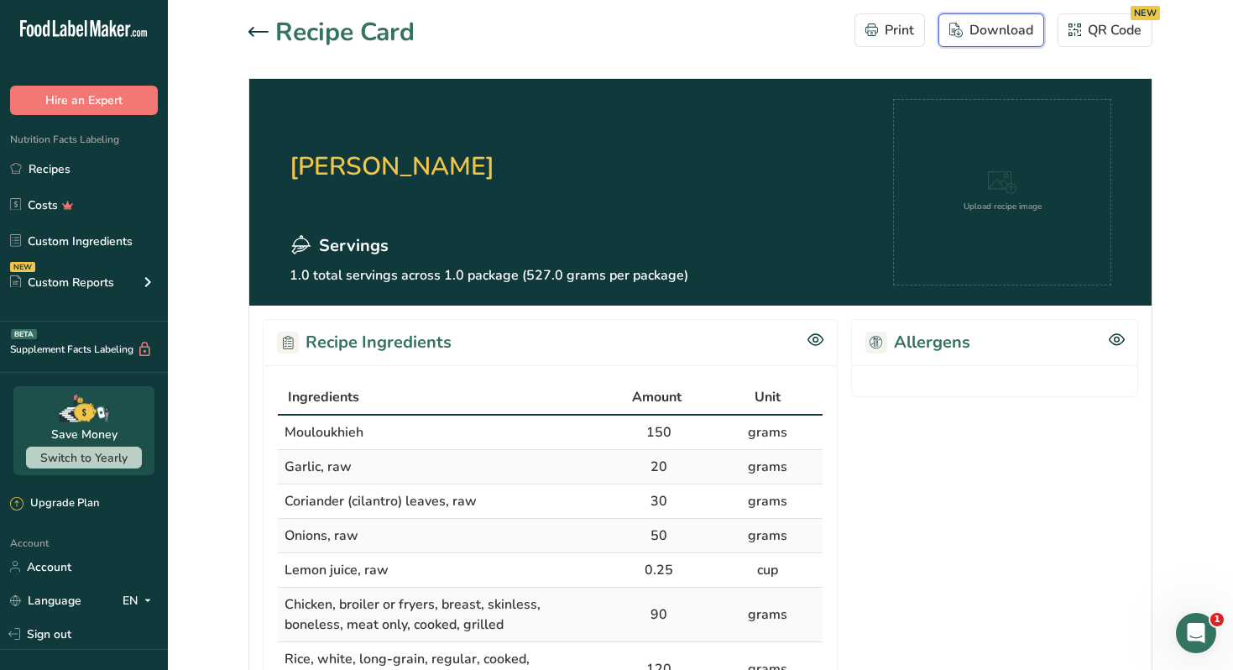
click at [982, 29] on div "Download" at bounding box center [992, 30] width 84 height 20
click at [256, 29] on icon at bounding box center [259, 32] width 20 height 10
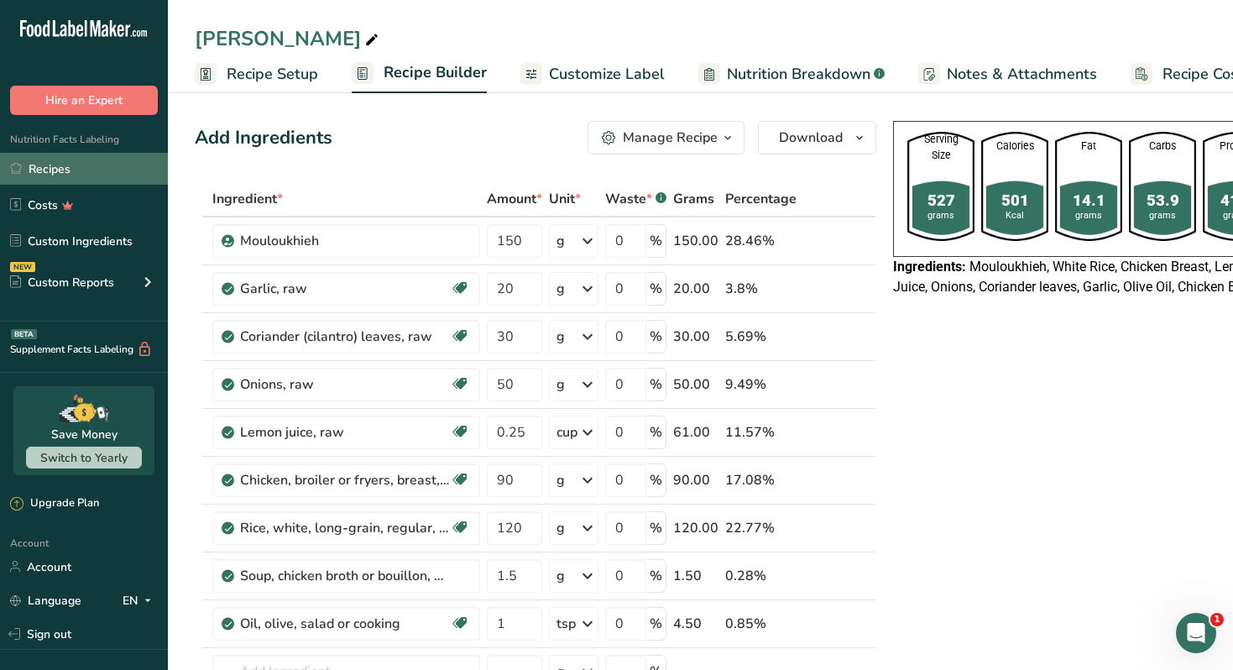
click at [95, 167] on link "Recipes" at bounding box center [84, 169] width 168 height 32
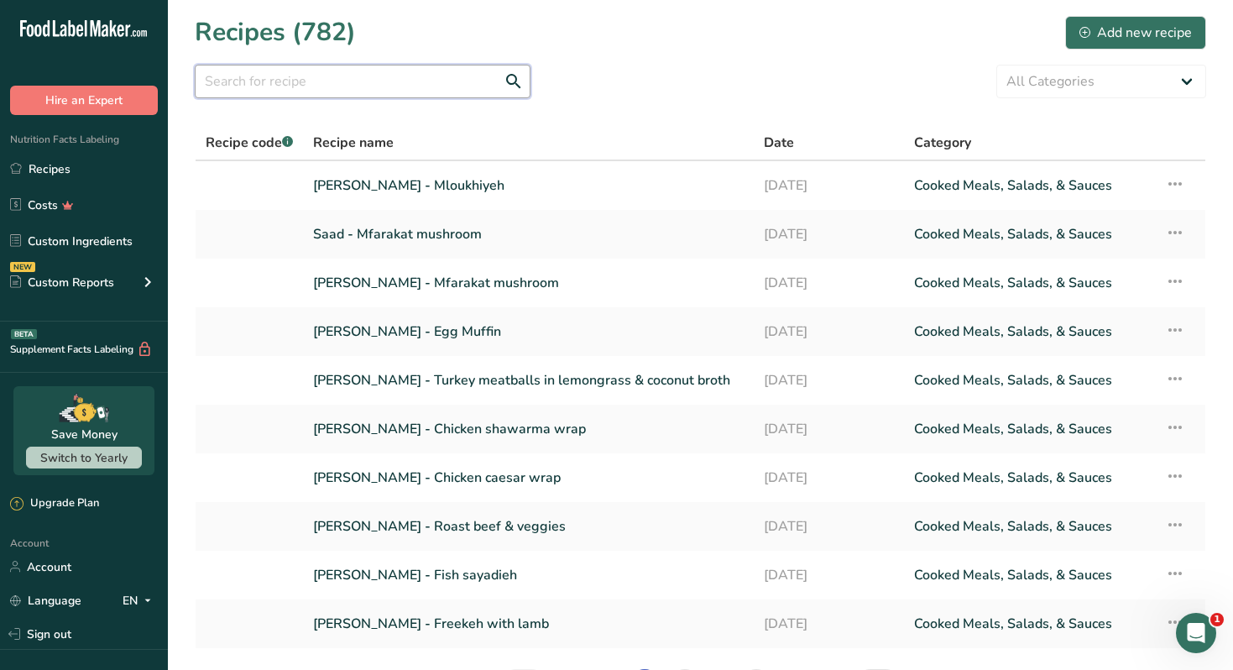
click at [323, 76] on input "text" at bounding box center [363, 82] width 336 height 34
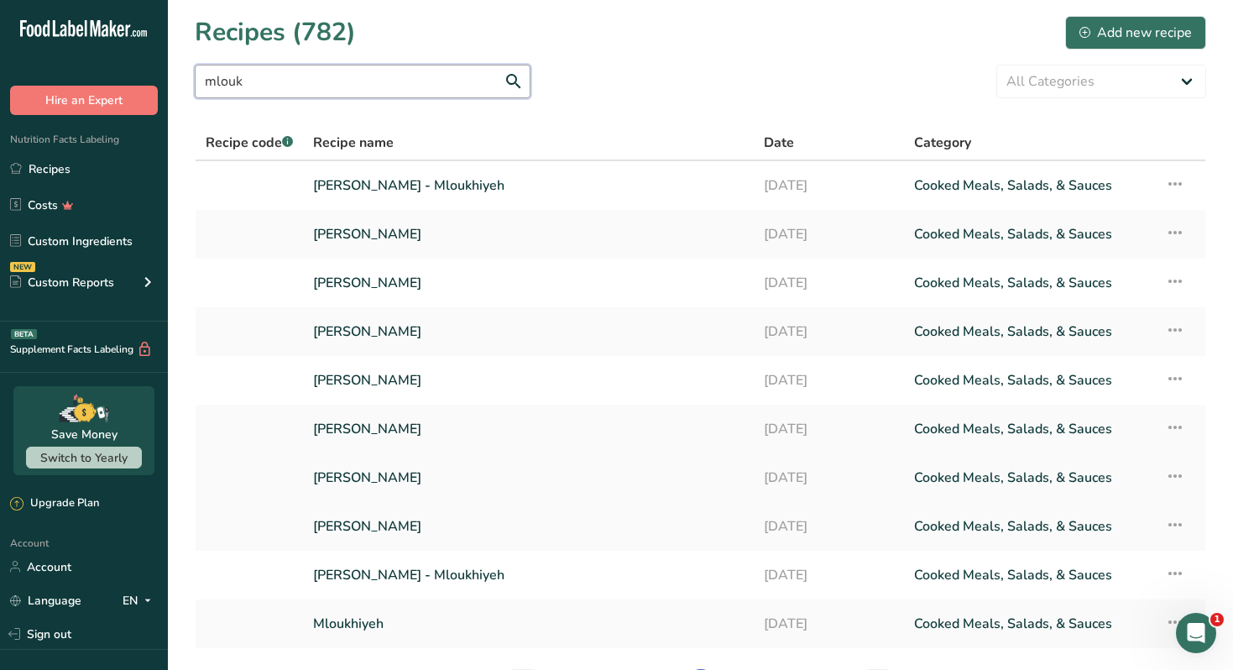
type input "mlouk"
click at [405, 475] on link "Saad - Mloukhiyeh" at bounding box center [528, 477] width 431 height 35
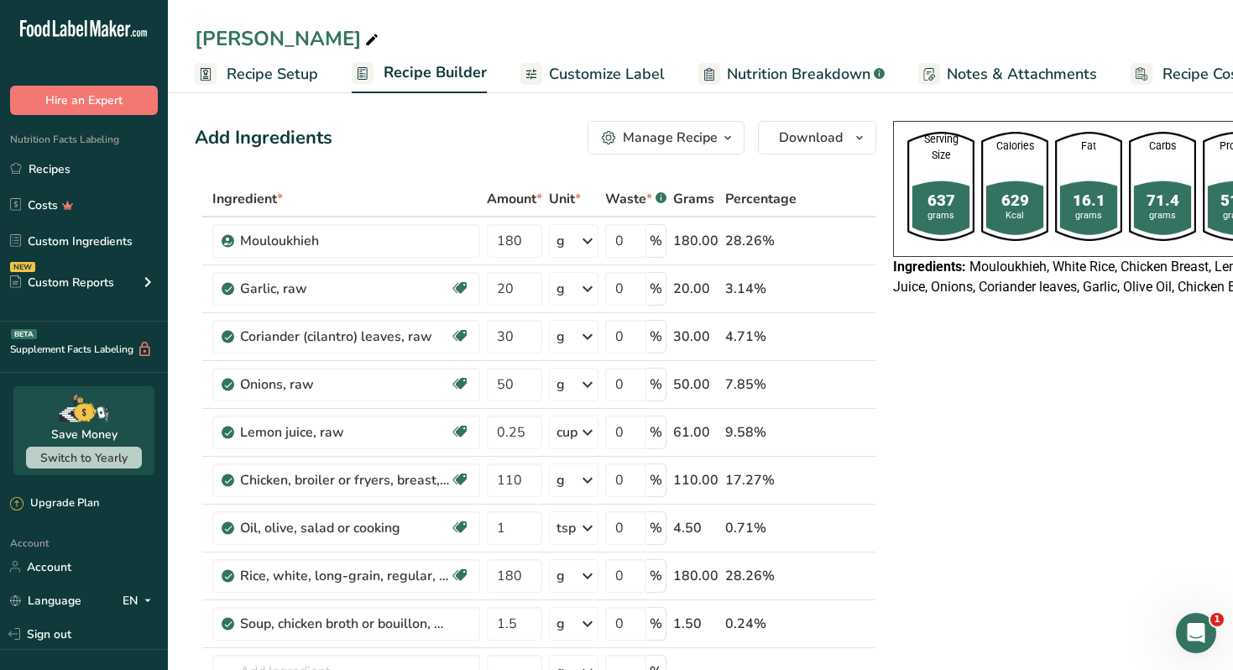
click at [701, 141] on div "Manage Recipe" at bounding box center [670, 138] width 95 height 20
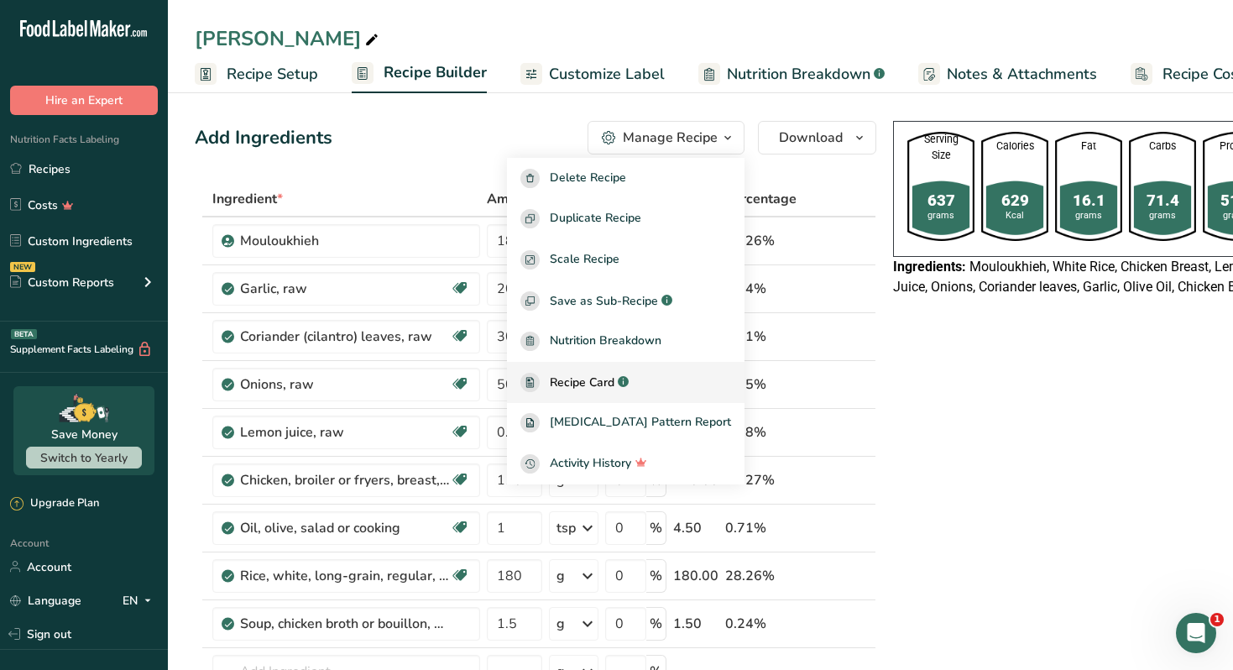
click at [598, 378] on span "Recipe Card" at bounding box center [582, 383] width 65 height 18
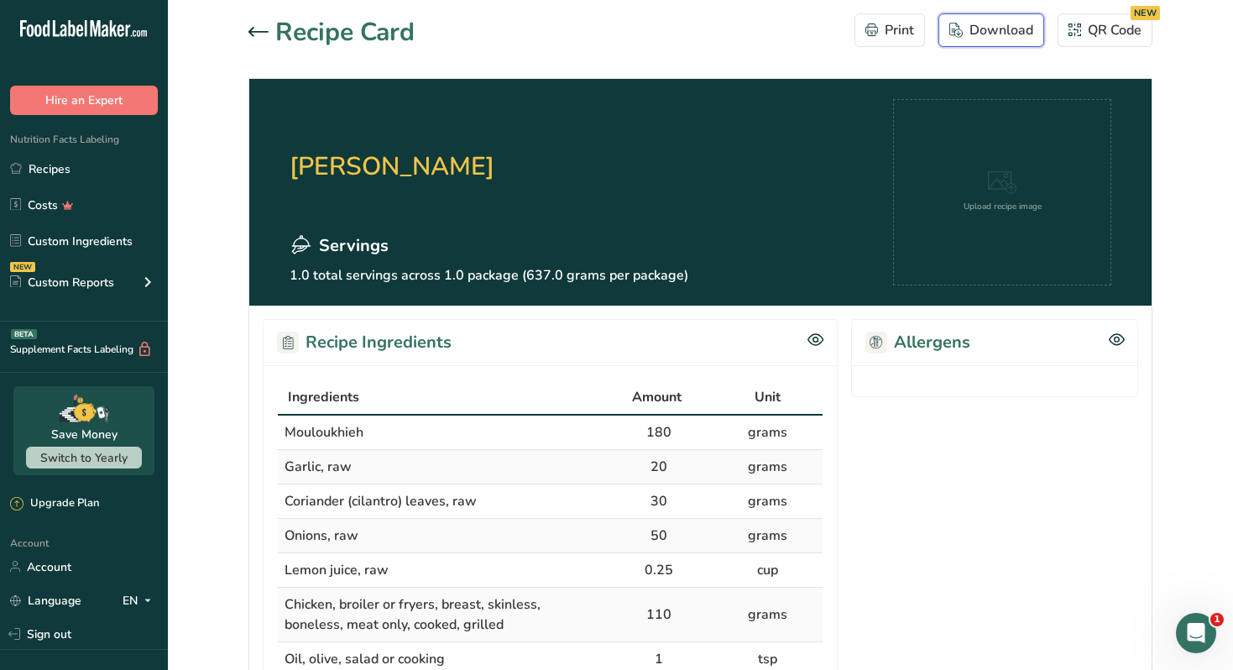
click at [968, 35] on div "Download" at bounding box center [992, 30] width 84 height 20
click at [103, 176] on link "Recipes" at bounding box center [84, 169] width 168 height 32
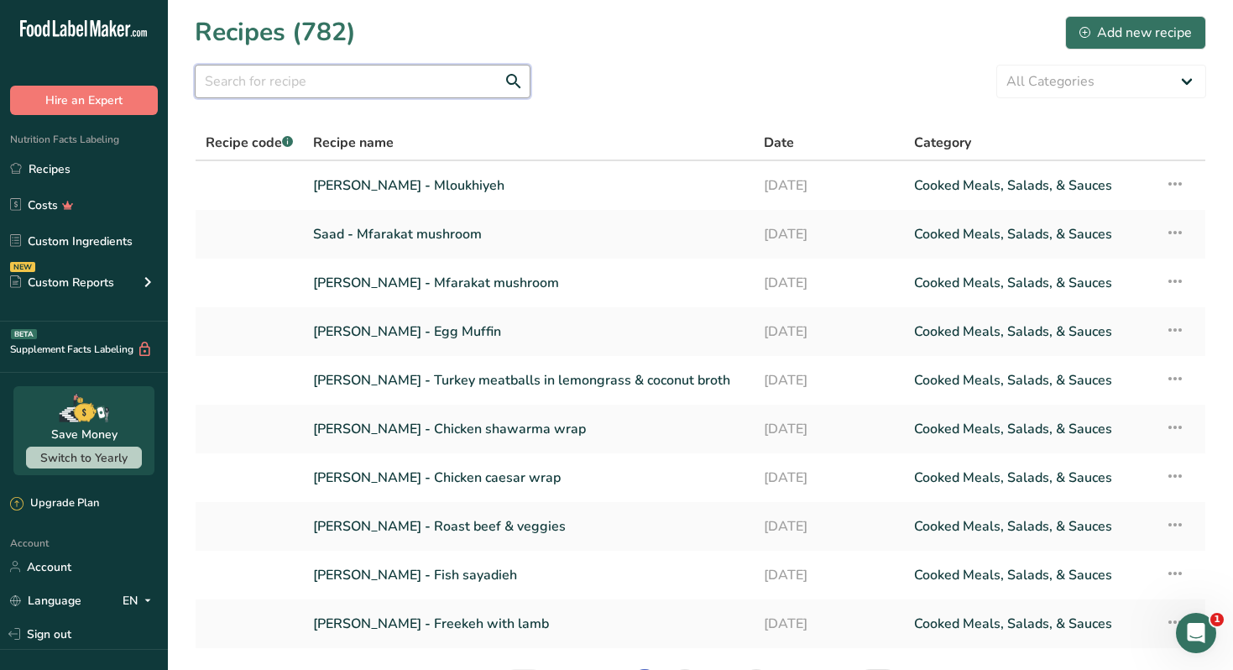
click at [301, 96] on input "text" at bounding box center [363, 82] width 336 height 34
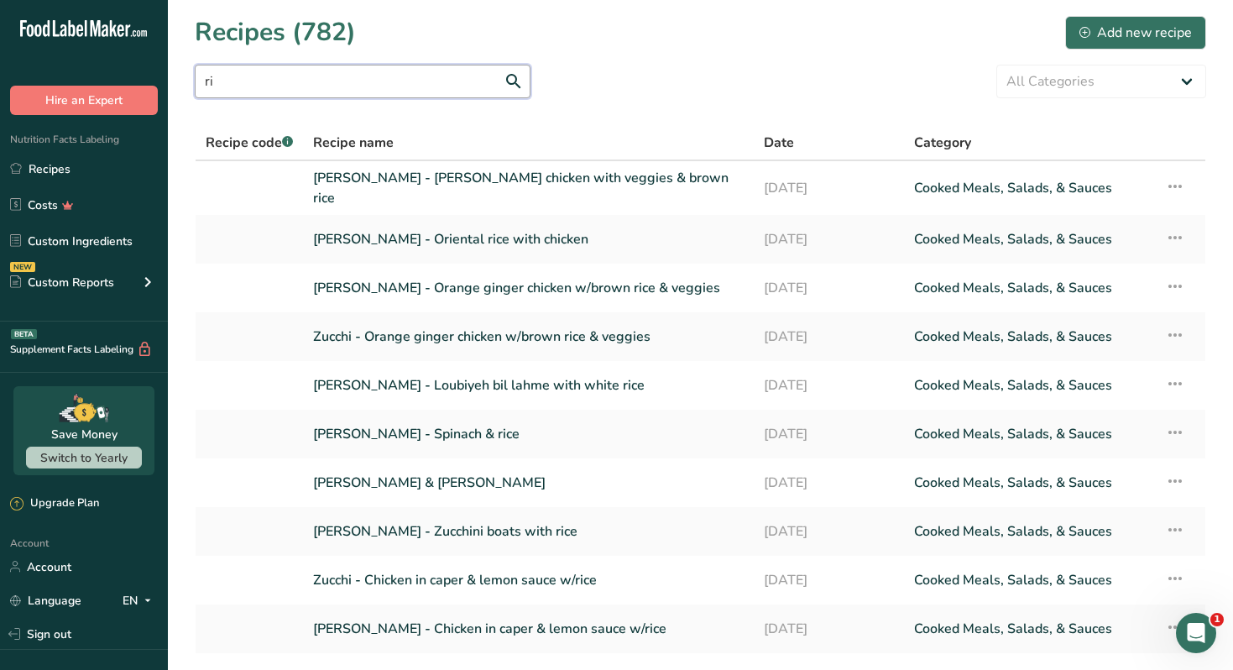
type input "r"
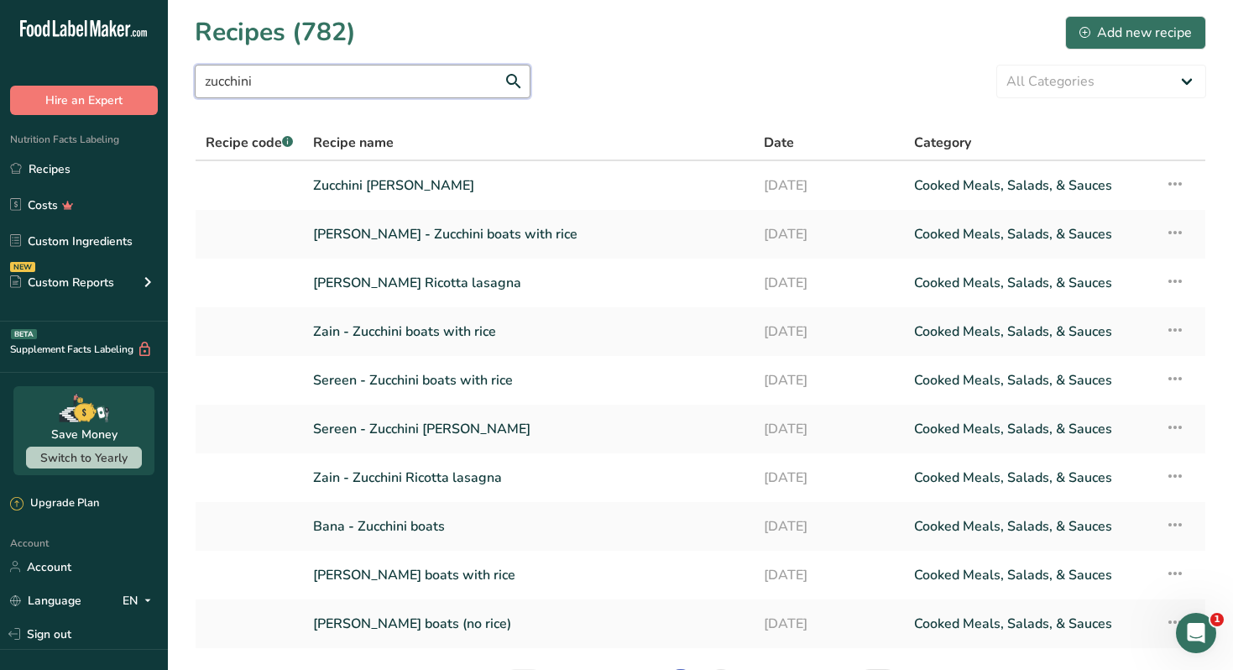
click at [316, 86] on input "zucchini" at bounding box center [363, 82] width 336 height 34
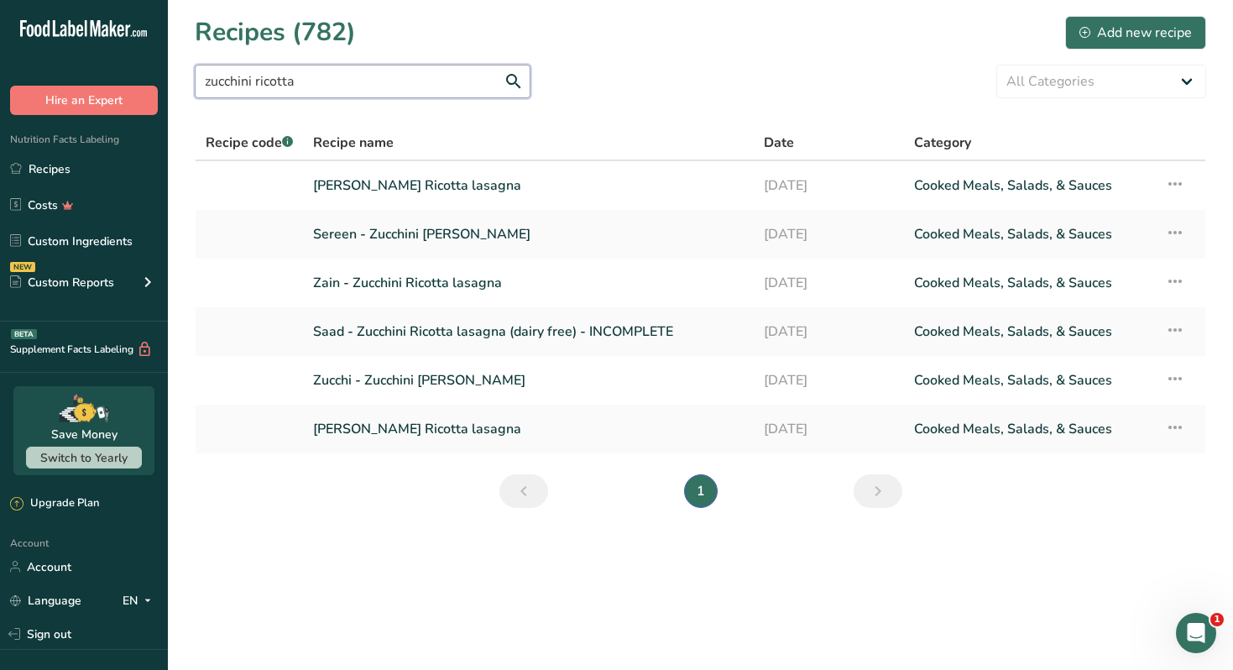
type input "zucchini ricotta"
click at [474, 188] on link "Ramy Taha - Zucchini Ricotta lasagna" at bounding box center [528, 185] width 431 height 35
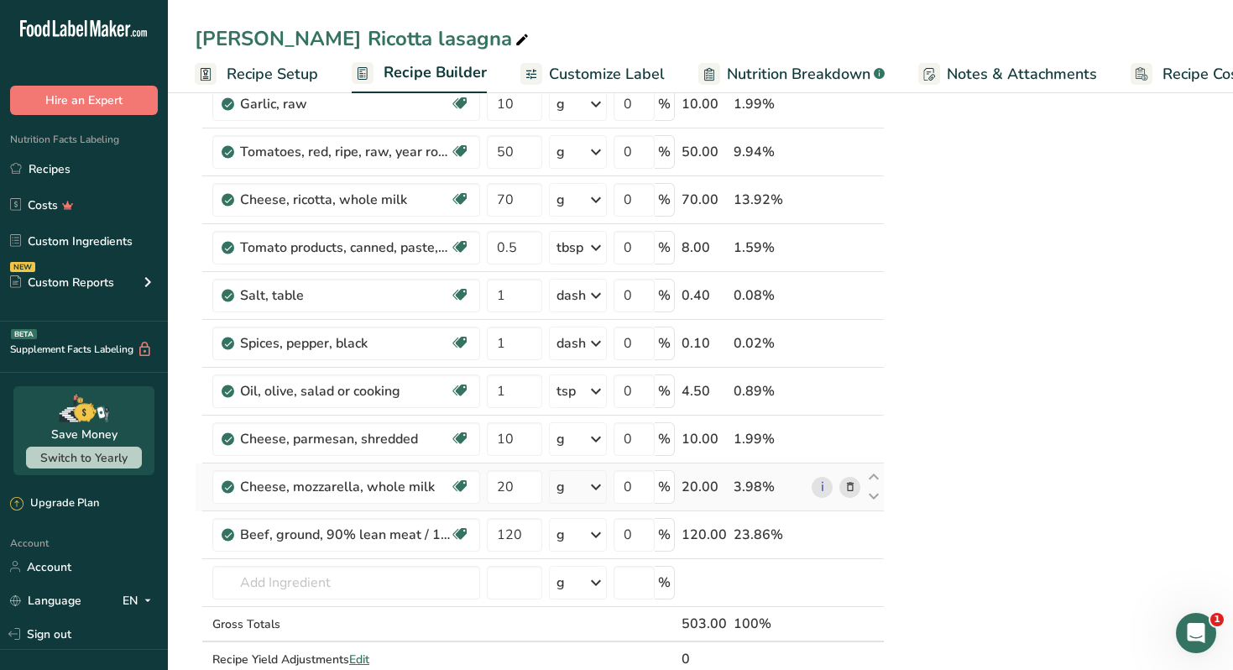
scroll to position [330, 0]
click at [517, 537] on input "120" at bounding box center [514, 533] width 55 height 34
type input "100"
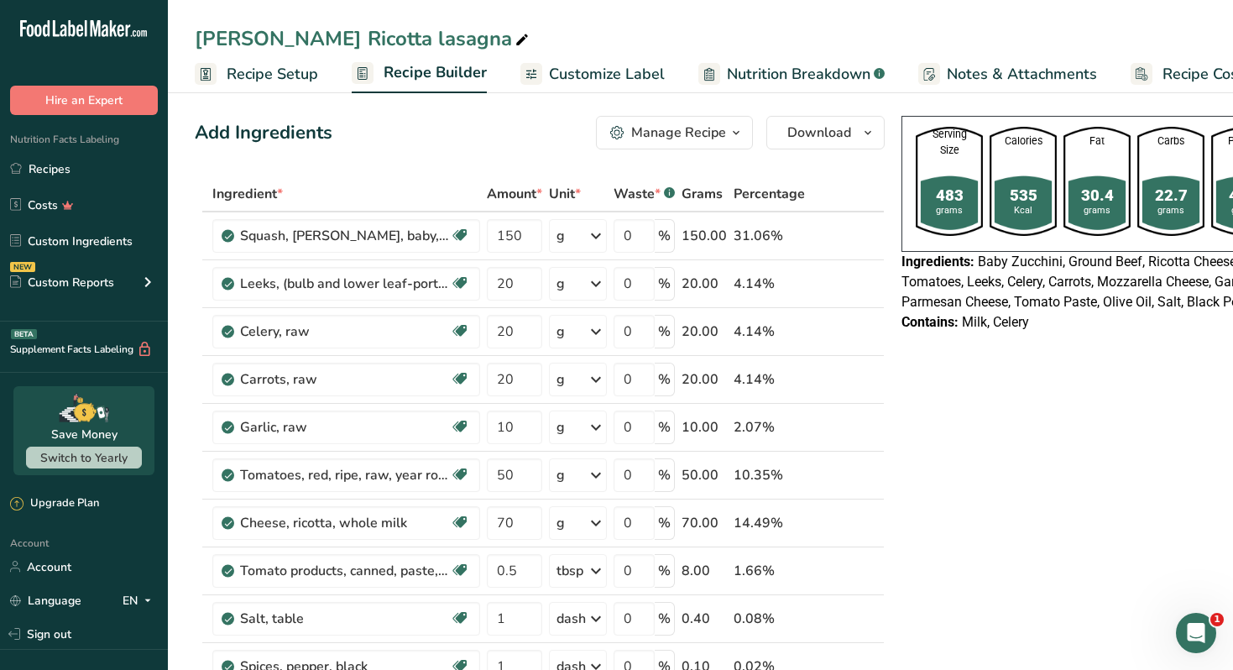
scroll to position [0, 0]
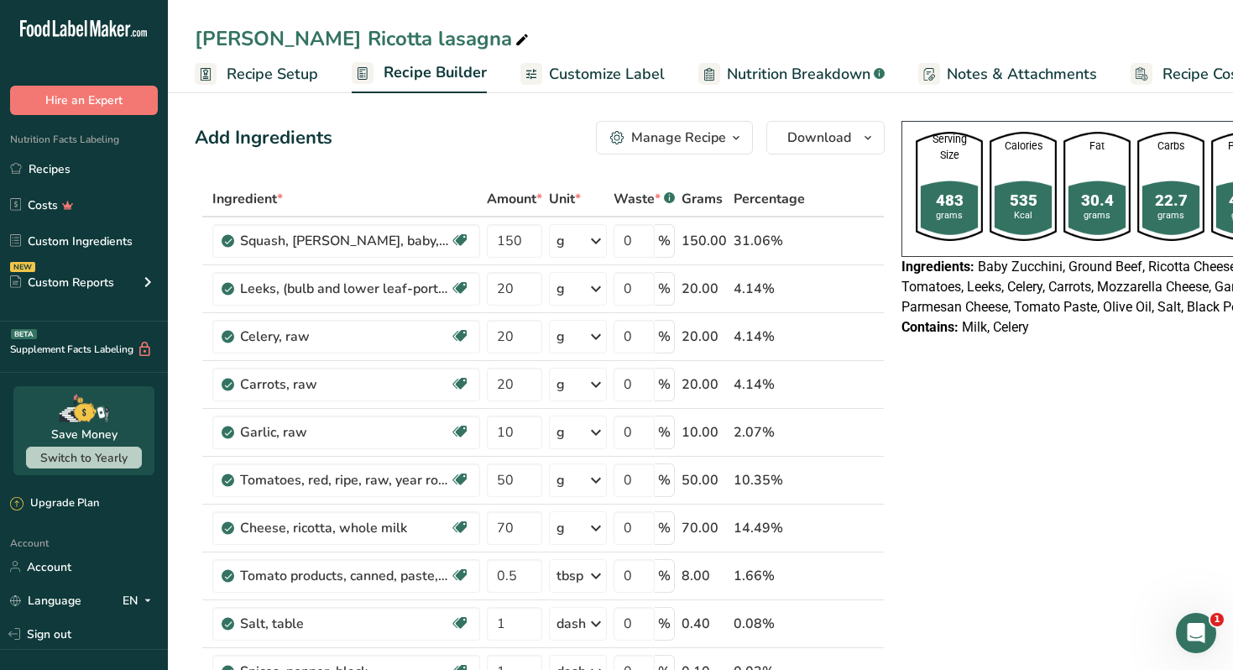
click at [694, 141] on div "Manage Recipe" at bounding box center [678, 138] width 95 height 20
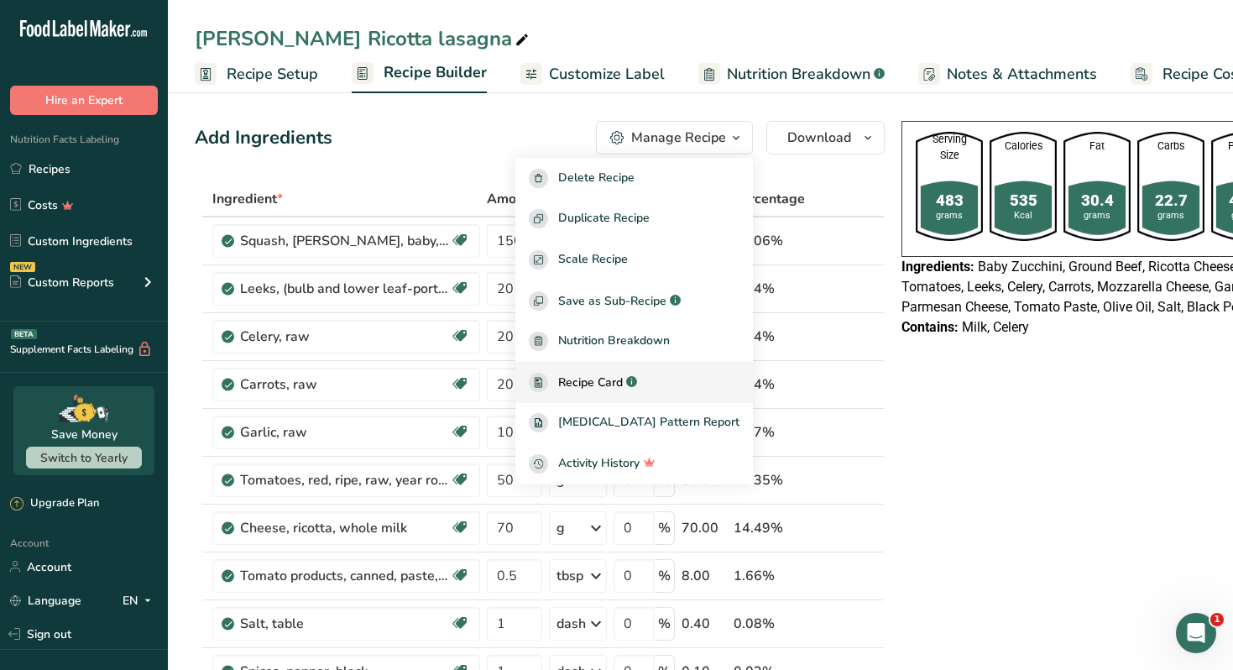
click at [622, 380] on span "Recipe Card" at bounding box center [590, 383] width 65 height 18
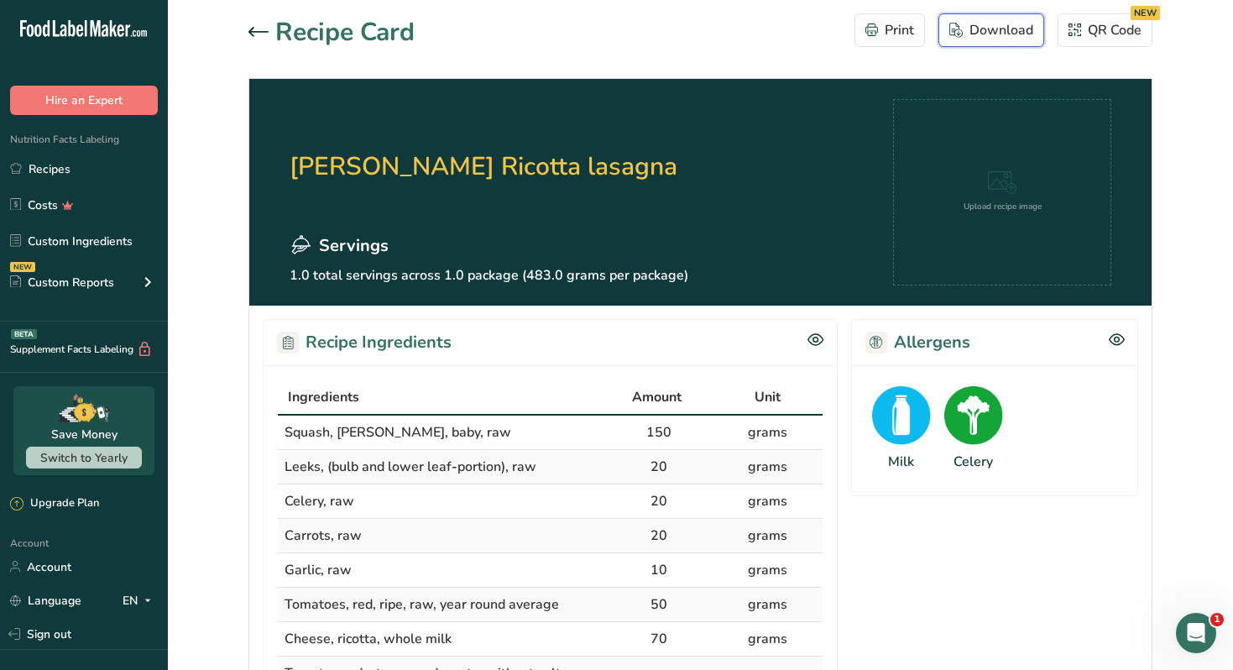
click at [970, 29] on div "Download" at bounding box center [992, 30] width 84 height 20
click at [260, 31] on icon at bounding box center [259, 31] width 20 height 9
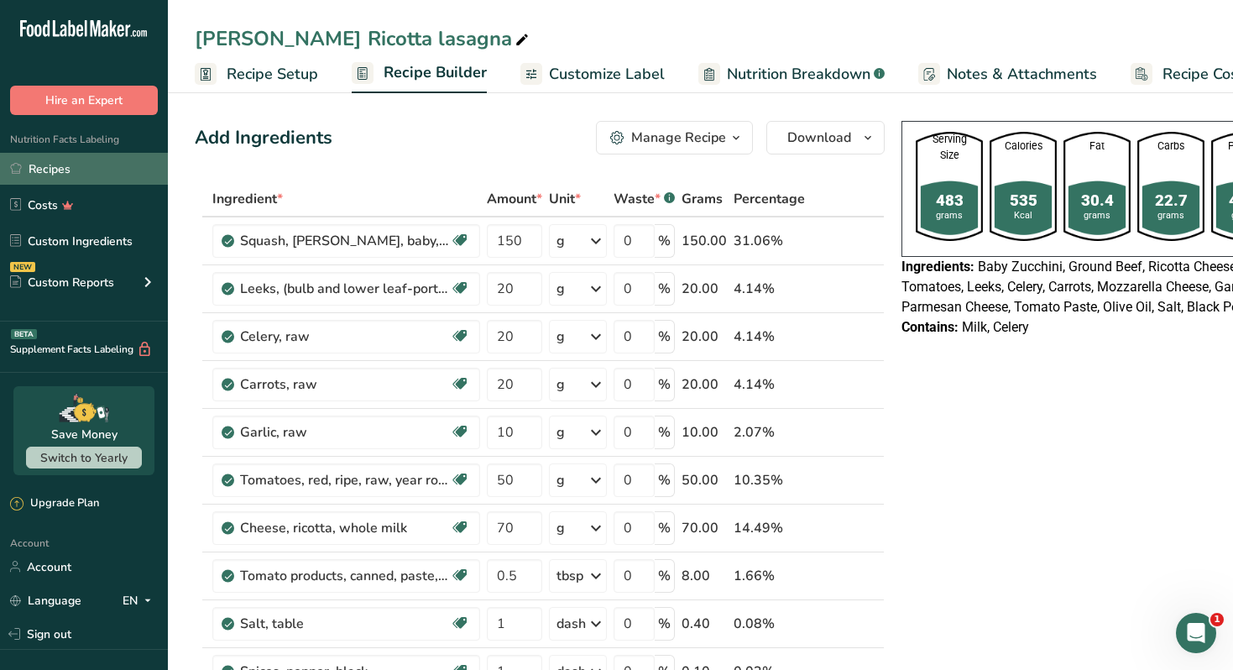
click at [134, 175] on link "Recipes" at bounding box center [84, 169] width 168 height 32
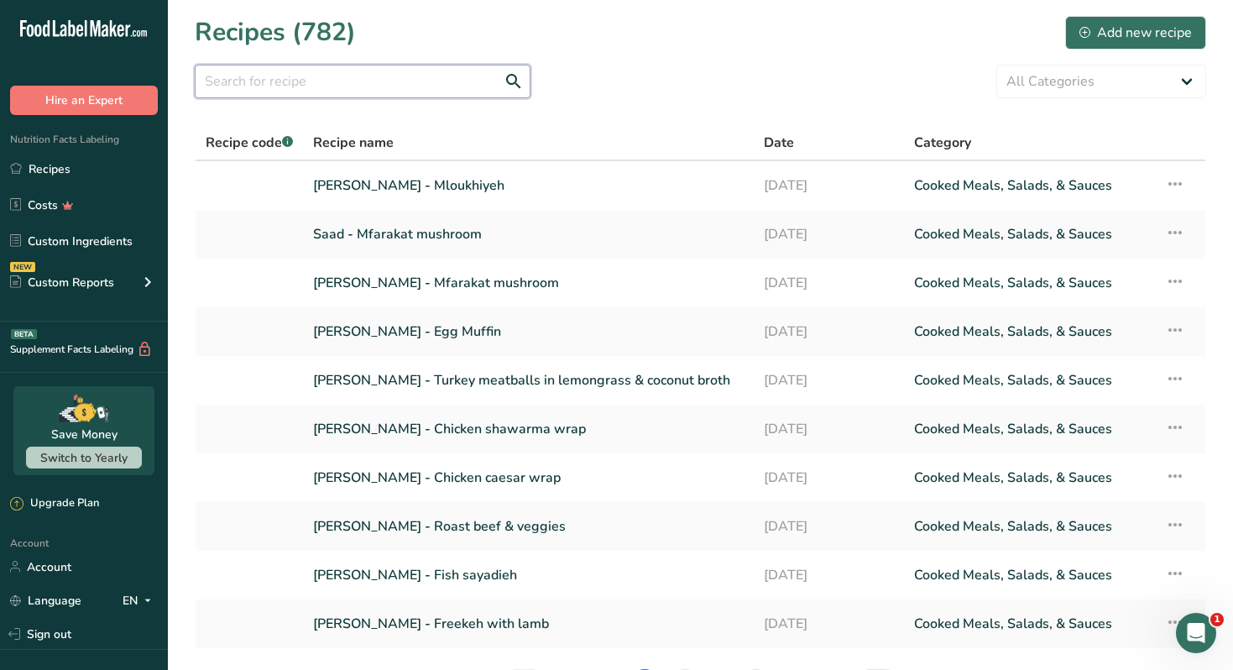
click at [348, 92] on input "text" at bounding box center [363, 82] width 336 height 34
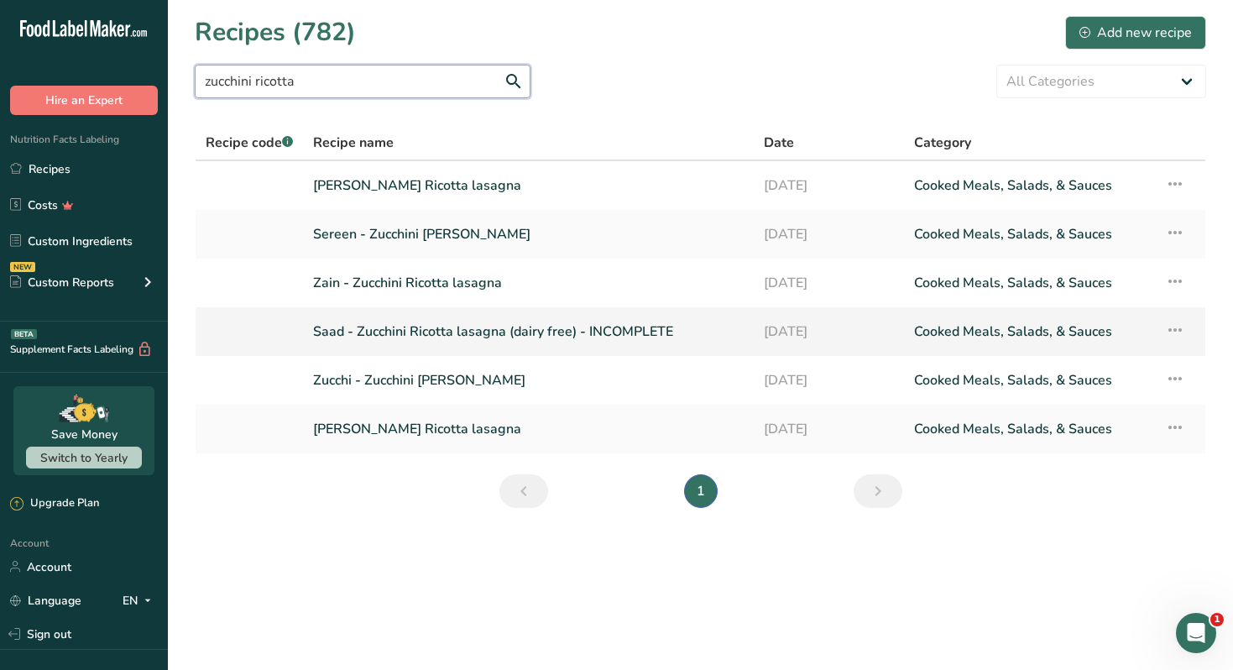
type input "zucchini ricotta"
click at [384, 325] on link "Saad - Zucchini Ricotta lasagna (dairy free) - INCOMPLETE" at bounding box center [528, 331] width 431 height 35
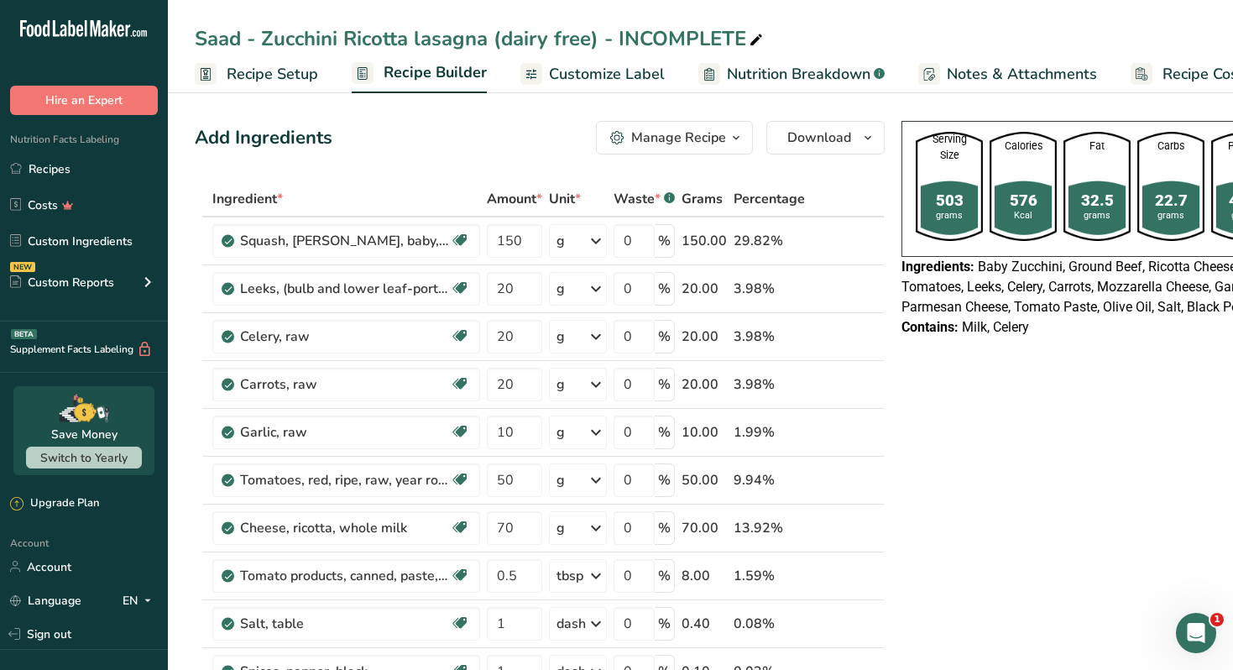
click at [753, 41] on icon at bounding box center [756, 41] width 15 height 24
click at [720, 40] on input "Saad - Zucchini Ricotta lasagna (dairy free) - INCOMPLETE" at bounding box center [701, 39] width 1012 height 30
type input "Saad - Zucchini Ricotta lasagna (dairy free)"
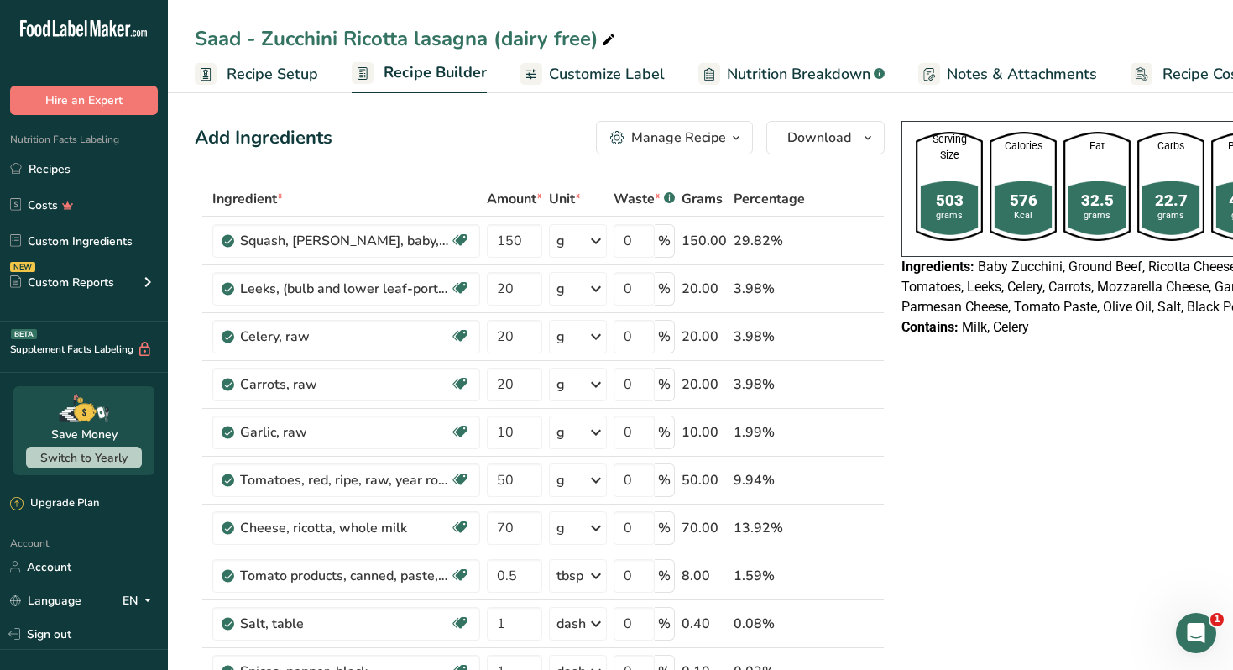
click at [730, 144] on icon "button" at bounding box center [736, 138] width 13 height 21
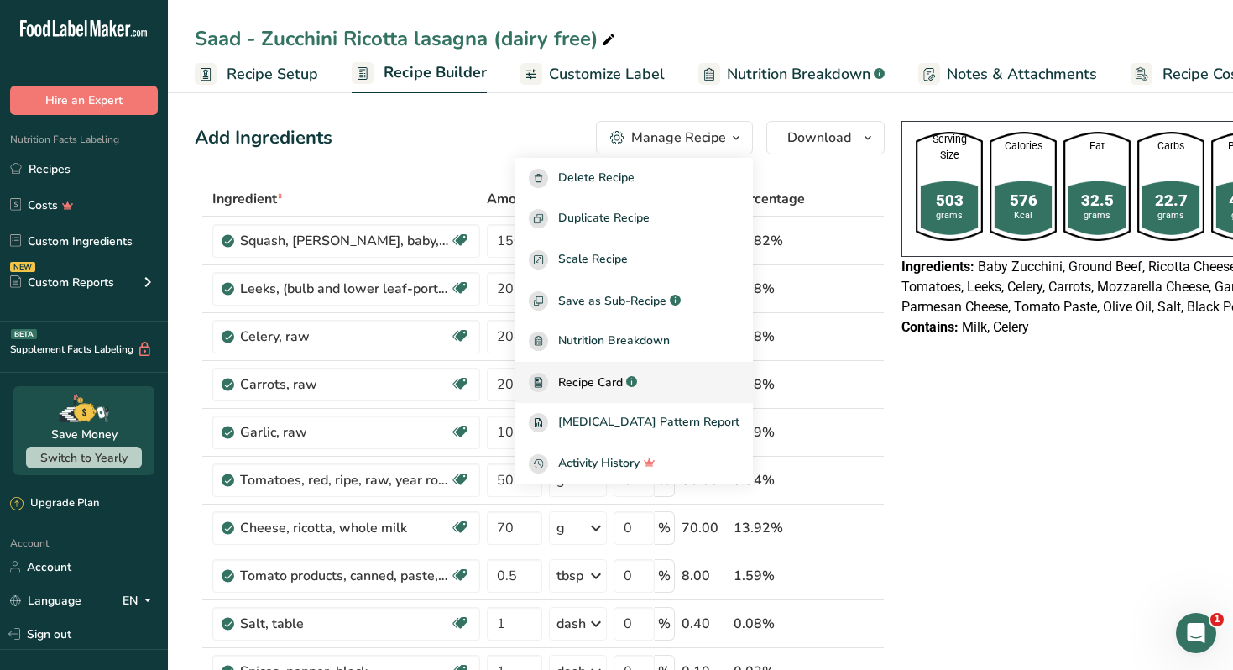
click at [623, 387] on span "Recipe Card" at bounding box center [590, 383] width 65 height 18
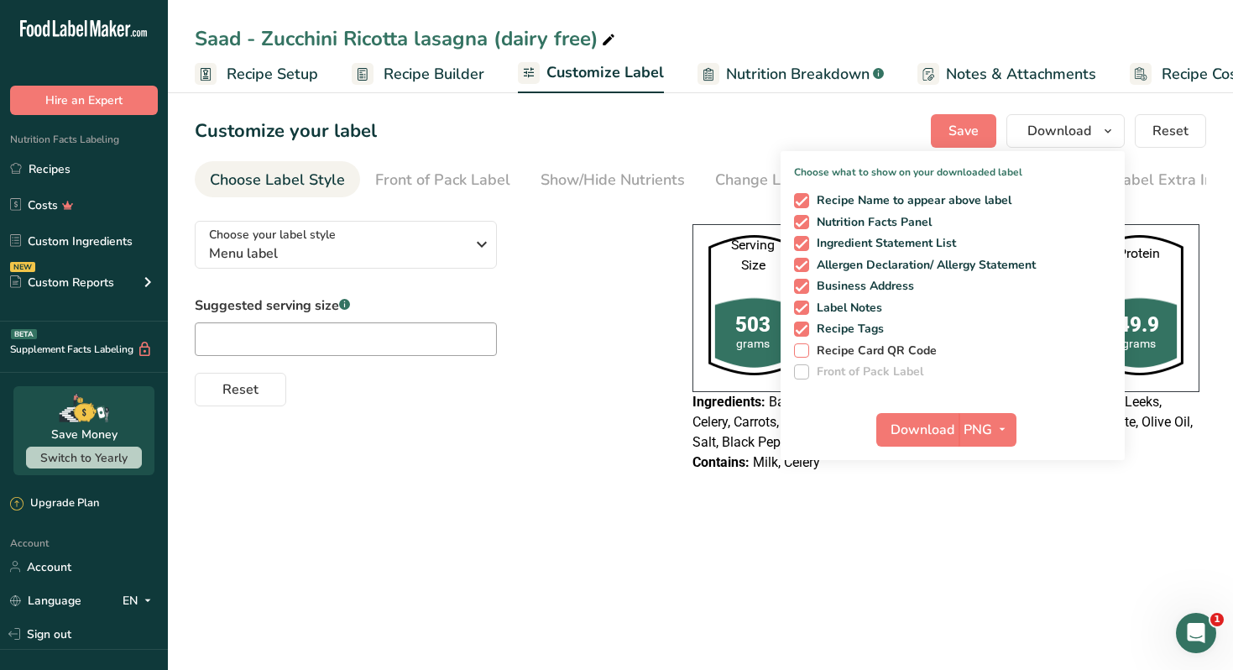
scroll to position [0, 74]
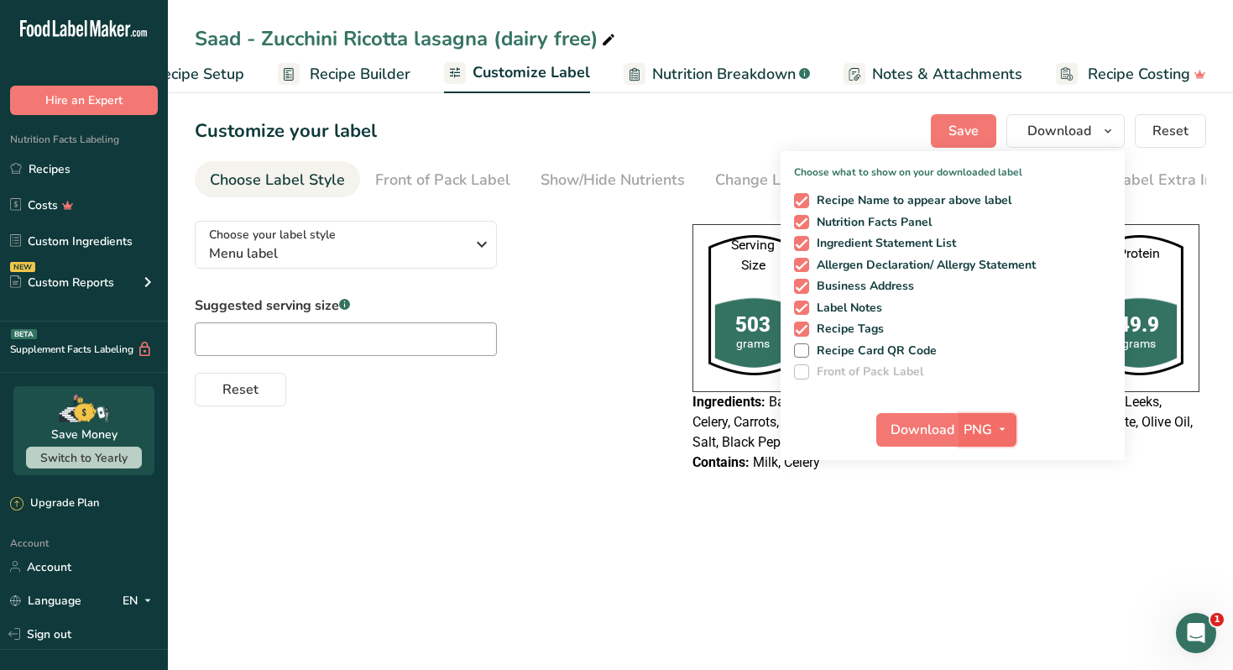
click at [1001, 439] on icon "button" at bounding box center [1002, 429] width 13 height 21
click at [995, 548] on link "PDF" at bounding box center [990, 547] width 54 height 28
click at [911, 433] on span "Download" at bounding box center [924, 430] width 64 height 20
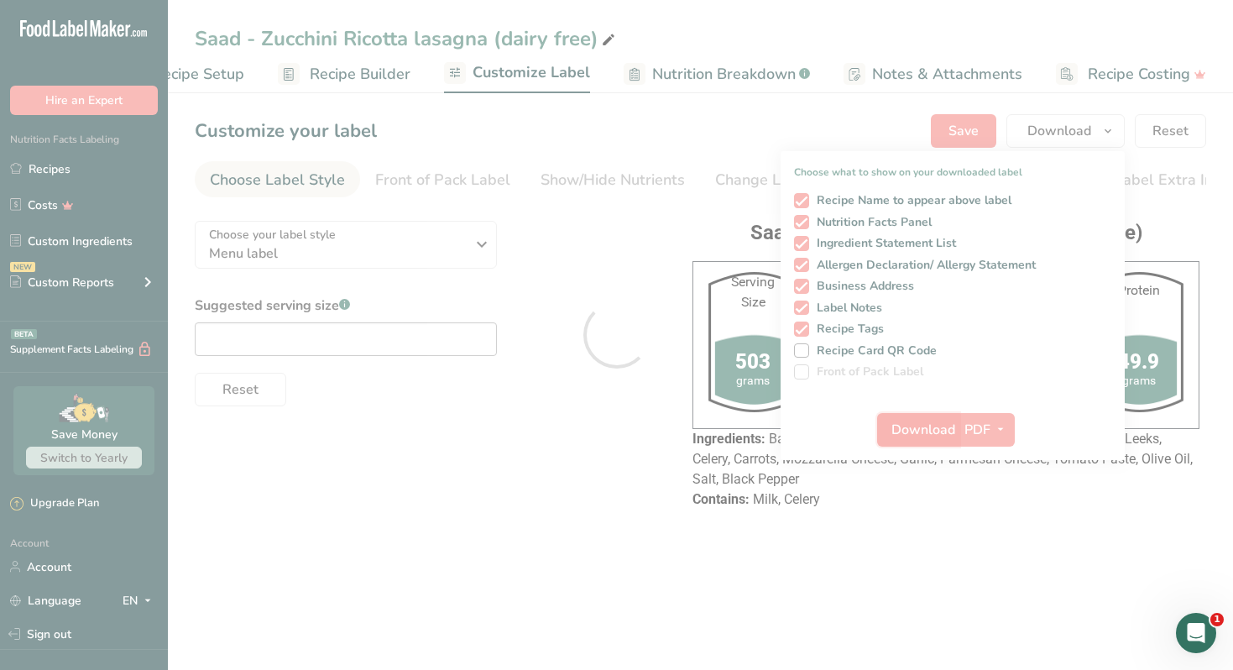
scroll to position [0, 0]
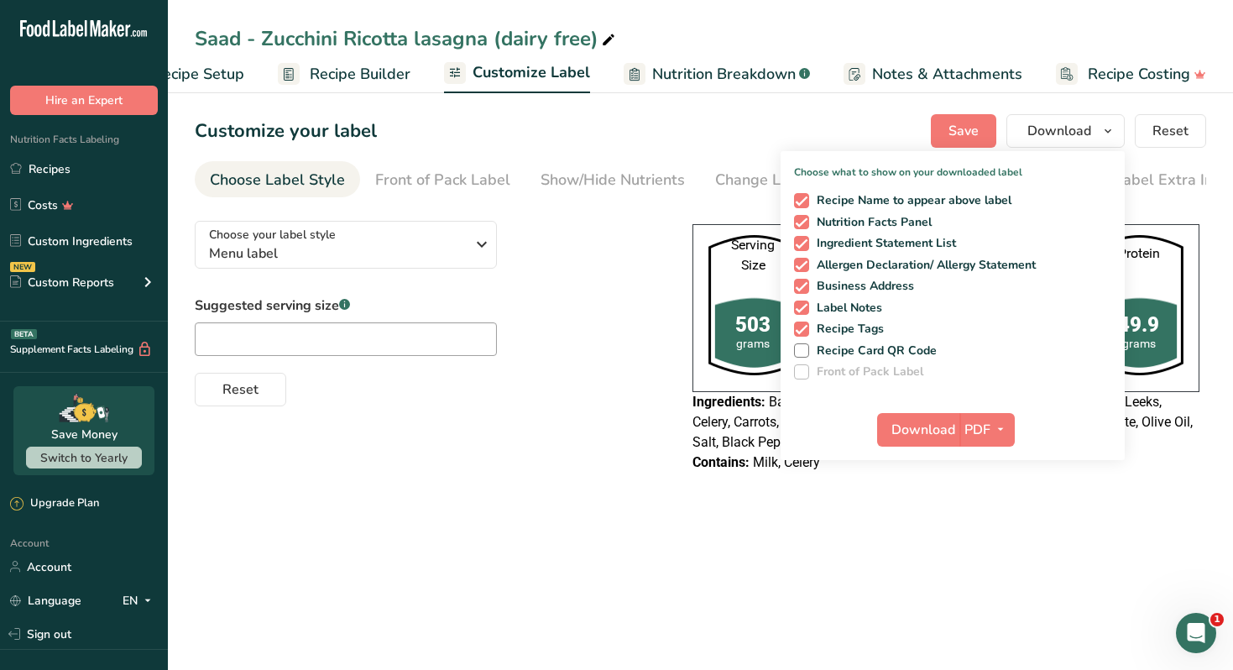
click at [739, 432] on span "Baby Zucchini, Ground Beef, Ricotta Cheese, Red Tomatoes, Leeks, Celery, Carrot…" at bounding box center [943, 422] width 500 height 56
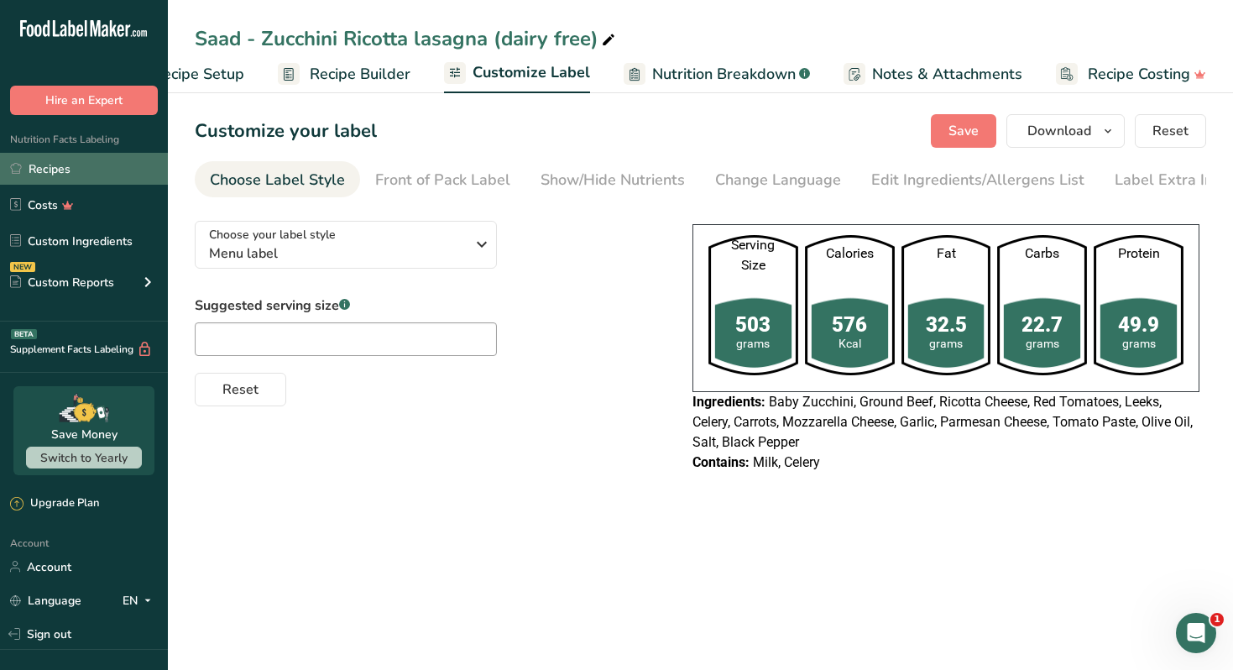
click at [109, 178] on link "Recipes" at bounding box center [84, 169] width 168 height 32
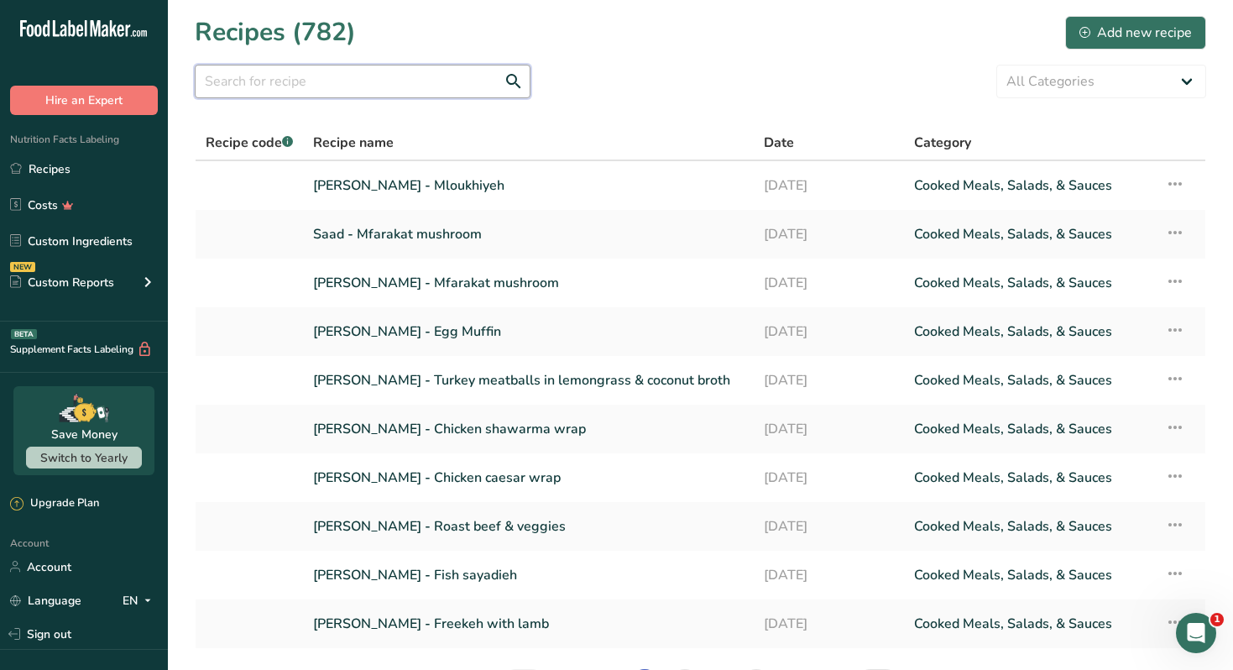
click at [411, 92] on input "text" at bounding box center [363, 82] width 336 height 34
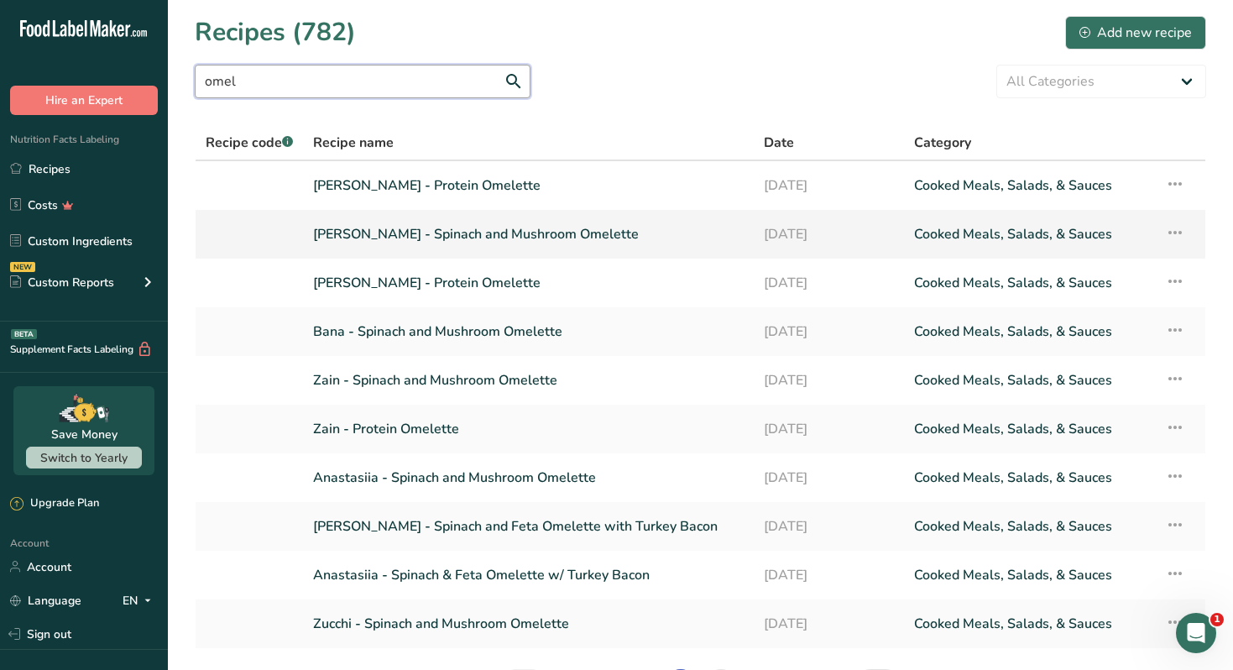
type input "omel"
click at [538, 237] on link "[PERSON_NAME] - Spinach and Mushroom Omelette" at bounding box center [528, 234] width 431 height 35
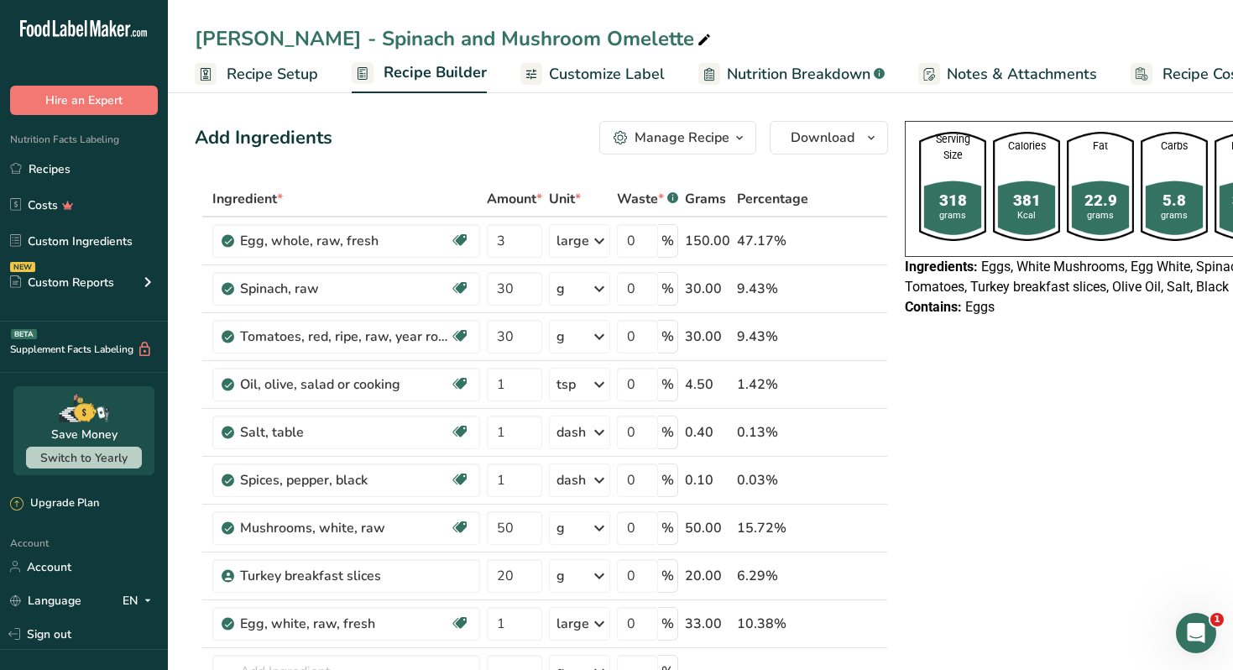
click at [746, 136] on button "Manage Recipe" at bounding box center [678, 138] width 157 height 34
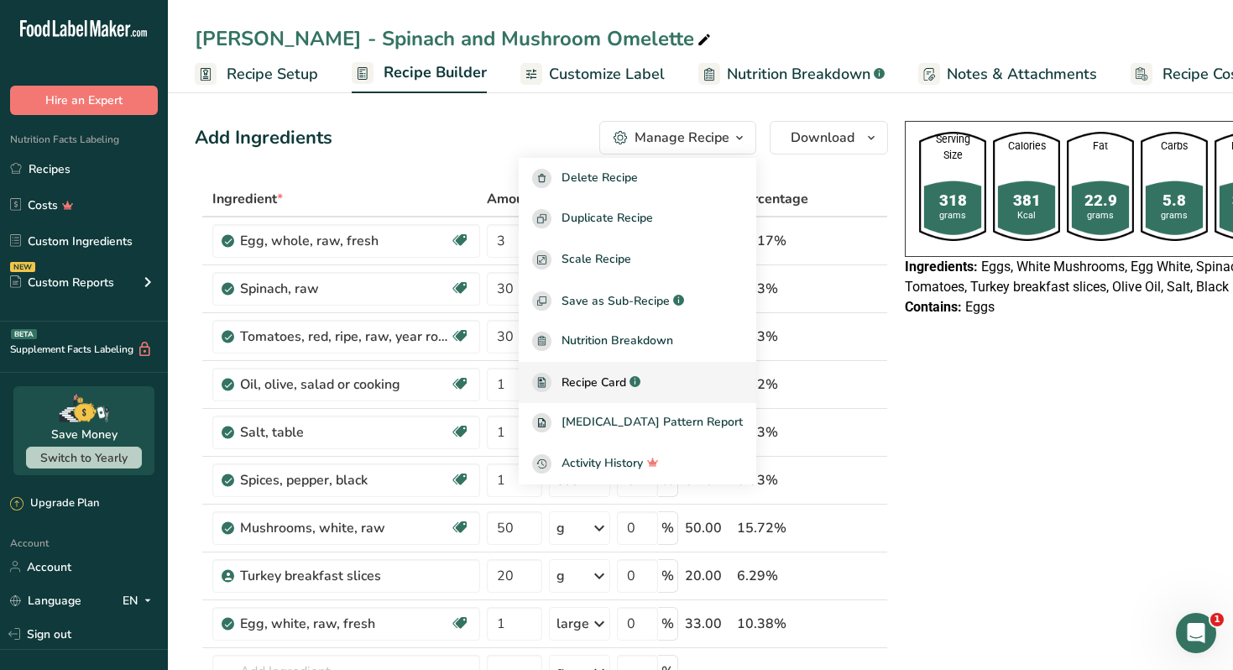
click at [620, 382] on span "Recipe Card" at bounding box center [594, 383] width 65 height 18
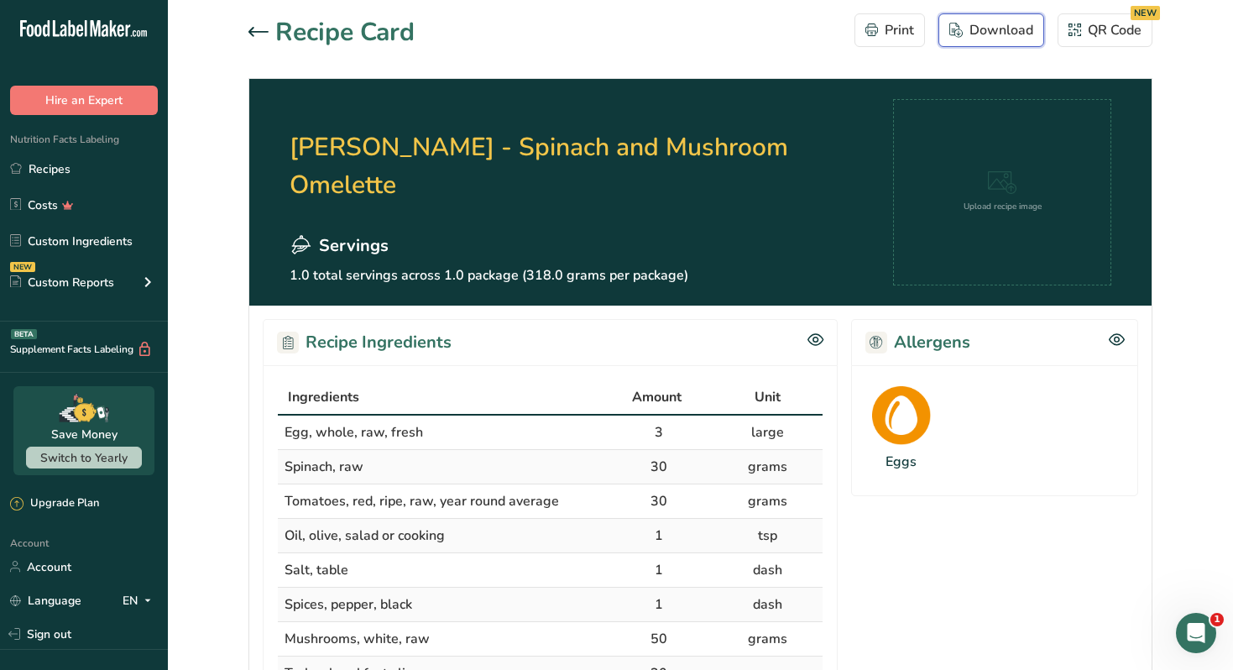
click at [991, 30] on div "Download" at bounding box center [992, 30] width 84 height 20
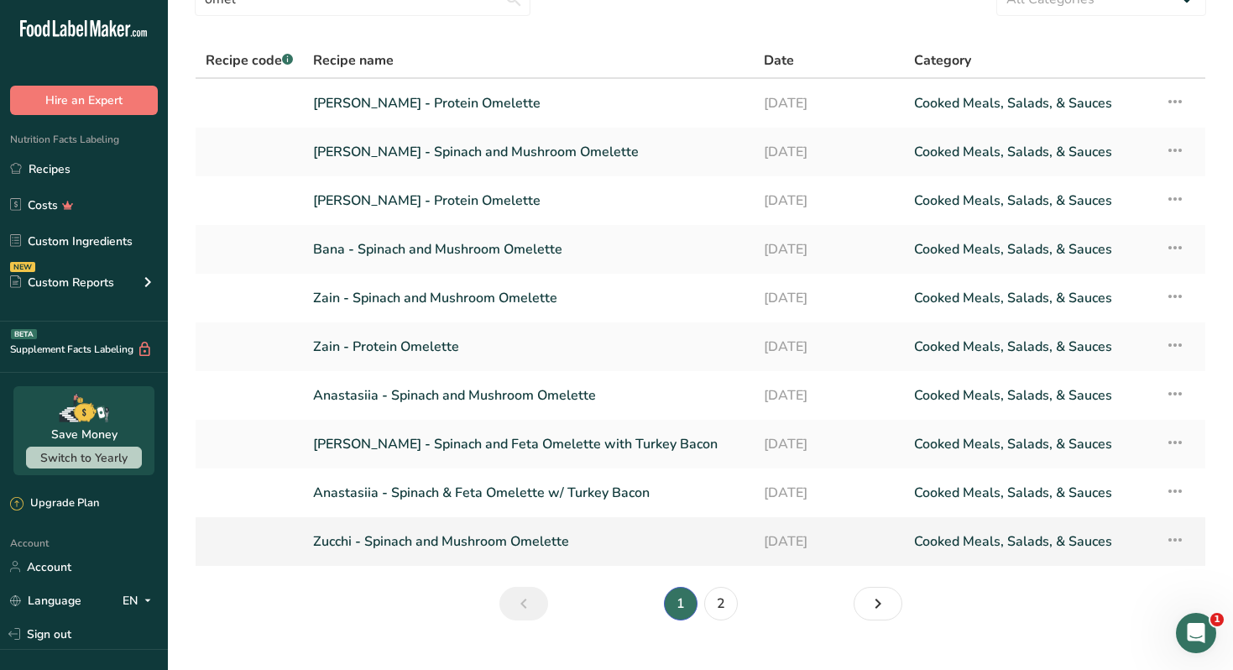
type input "omel"
click at [514, 542] on link "Zucchi - Spinach and Mushroom Omelette" at bounding box center [528, 541] width 431 height 35
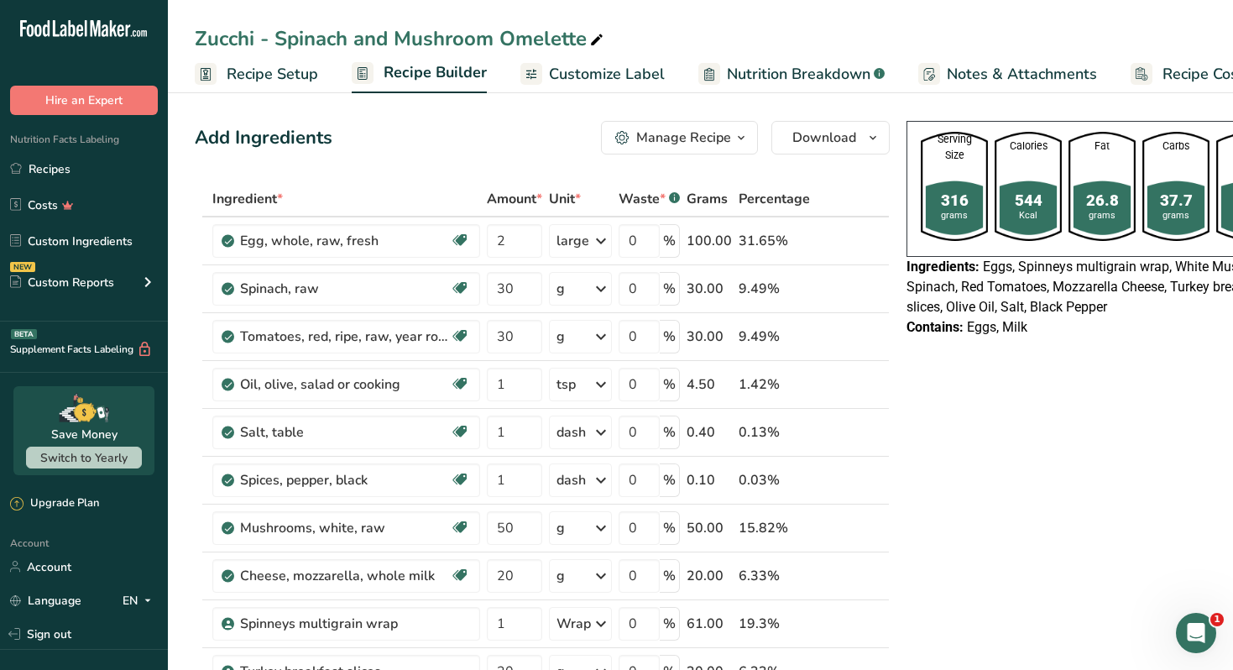
click at [731, 139] on span "button" at bounding box center [741, 138] width 20 height 20
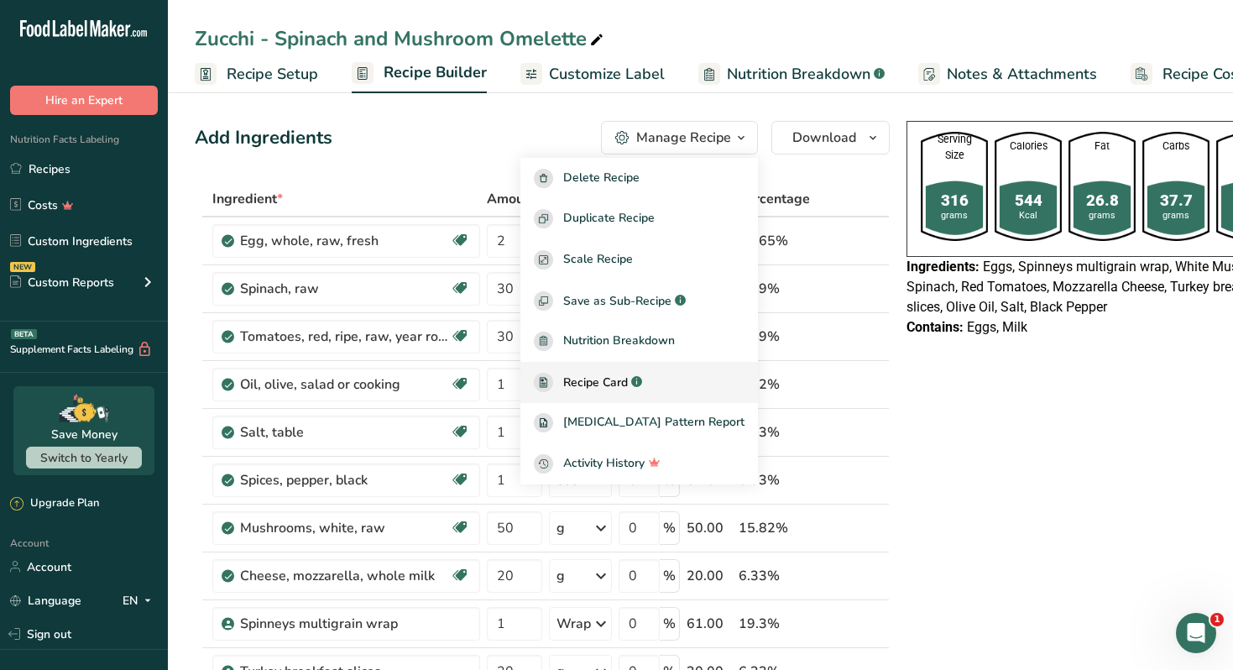
click at [628, 378] on span "Recipe Card" at bounding box center [595, 383] width 65 height 18
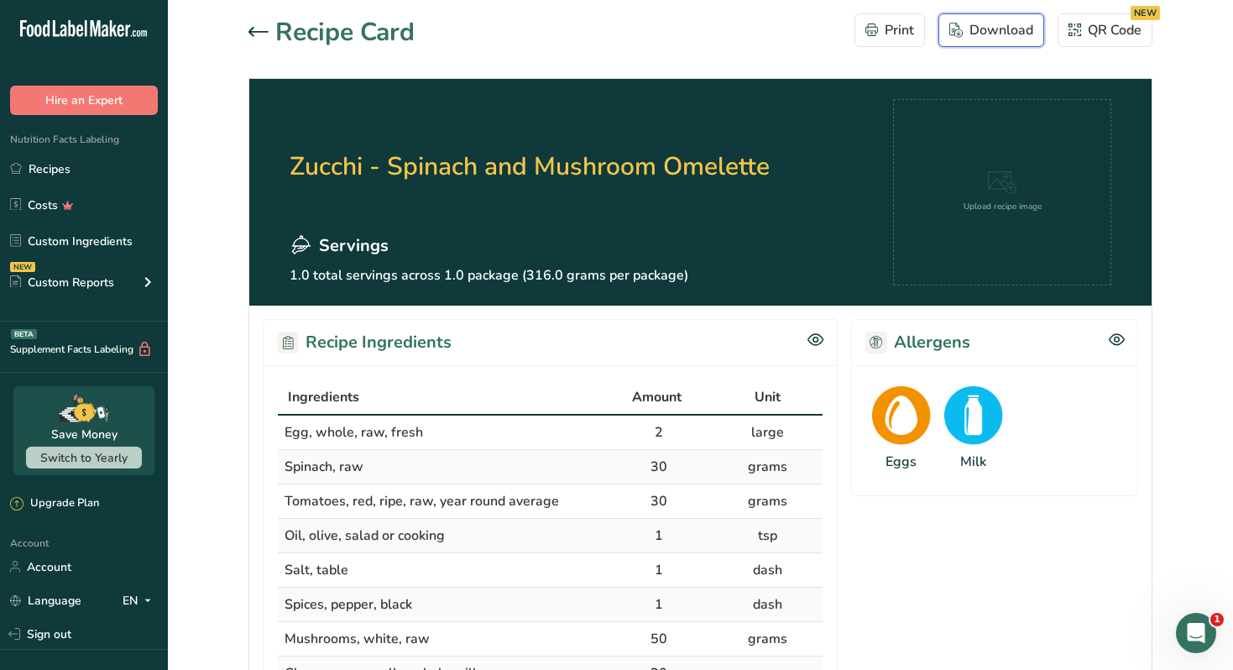
click at [982, 38] on div "Download" at bounding box center [992, 30] width 84 height 20
click at [471, 134] on h2 "Zucchi - Spinach and Mushroom Omelette" at bounding box center [530, 166] width 480 height 134
click at [264, 32] on icon at bounding box center [259, 31] width 20 height 9
